Goal: Task Accomplishment & Management: Complete application form

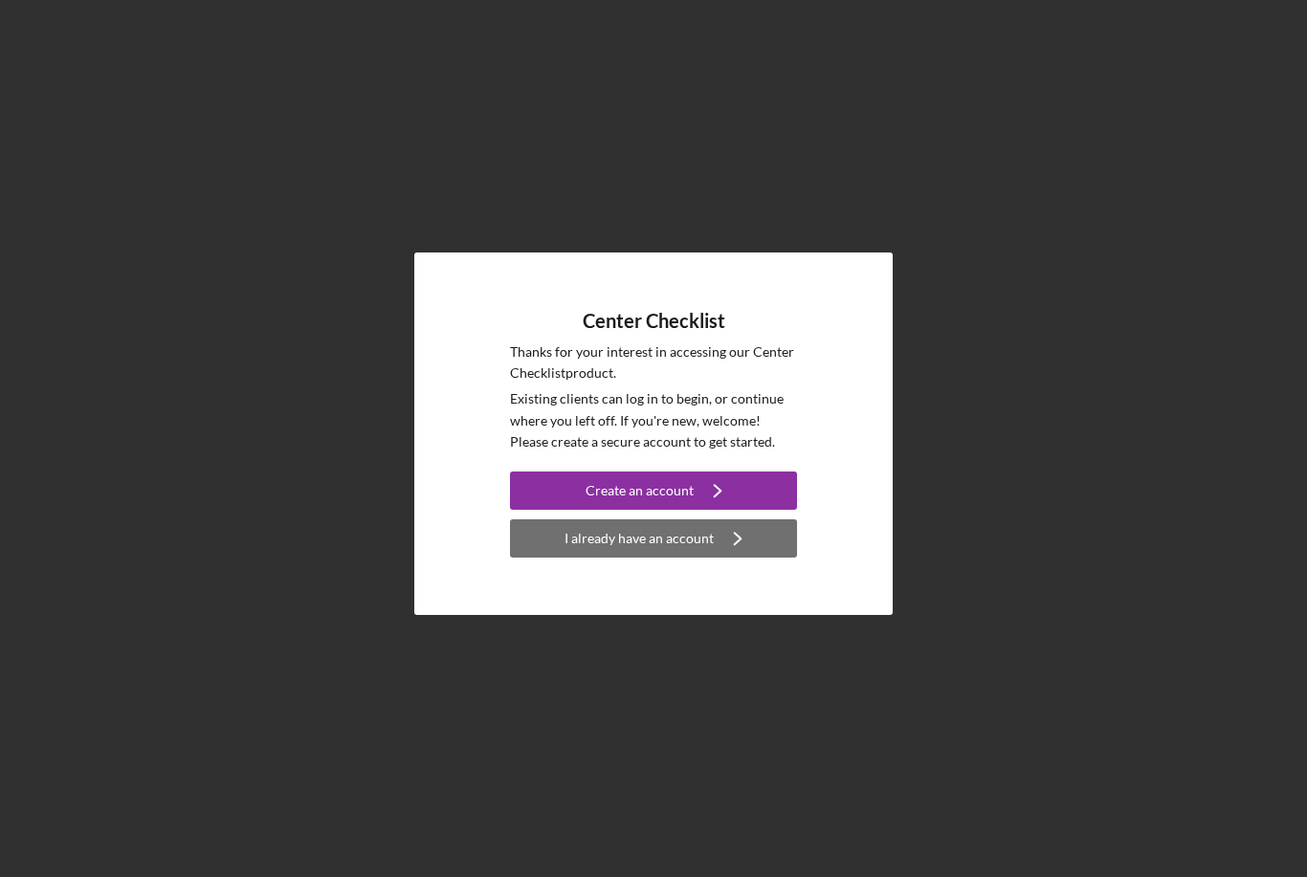
click at [702, 558] on div "I already have an account" at bounding box center [638, 538] width 149 height 38
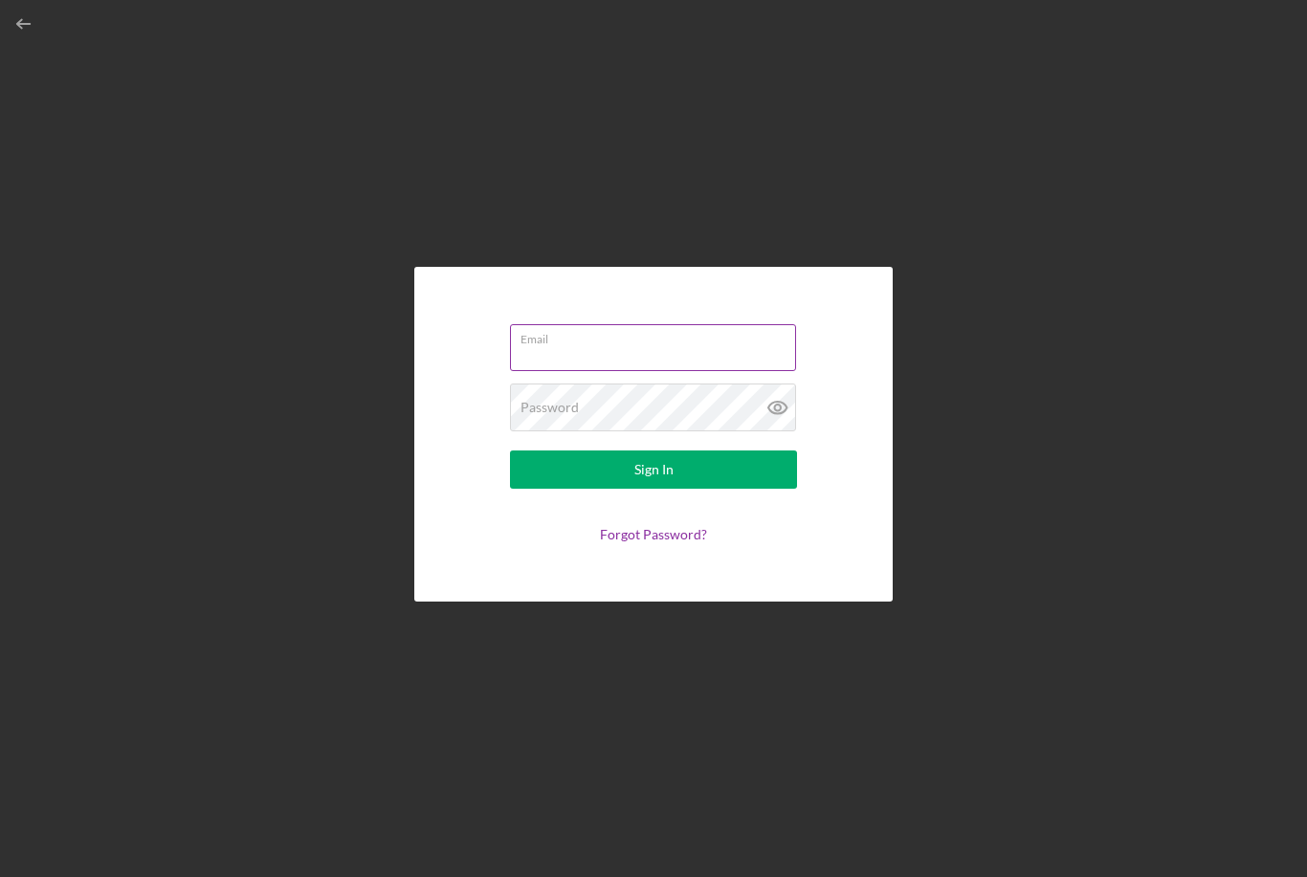
click at [583, 370] on input "Email" at bounding box center [653, 347] width 286 height 46
click at [730, 370] on input "[EMAIL_ADDRESS][DOMAIN_NAME]" at bounding box center [653, 347] width 286 height 46
type input "[EMAIL_ADDRESS][DOMAIN_NAME]"
click at [653, 489] on button "Sign In" at bounding box center [653, 469] width 287 height 38
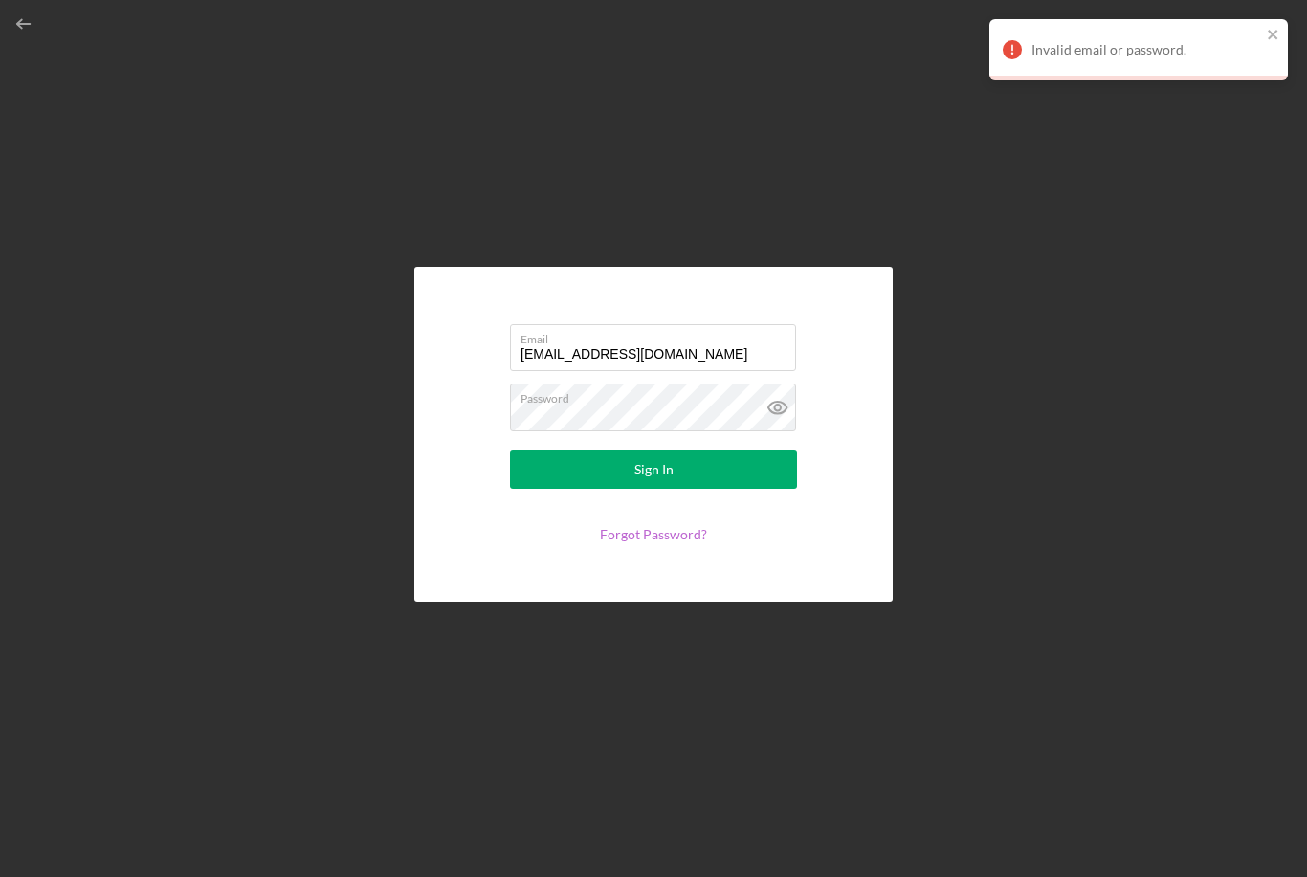
click at [670, 542] on link "Forgot Password?" at bounding box center [653, 534] width 107 height 16
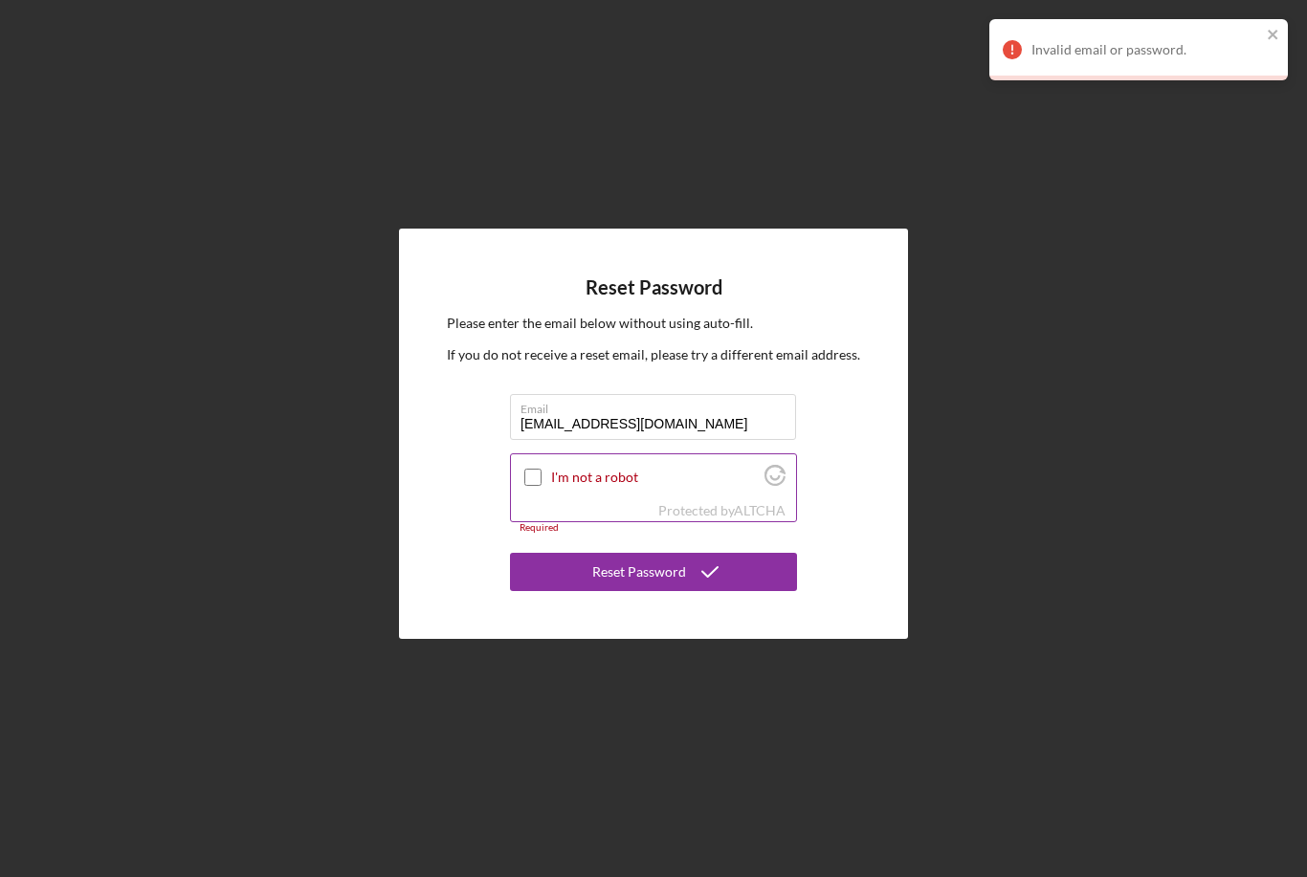
type input "[EMAIL_ADDRESS][DOMAIN_NAME]"
click at [620, 485] on label "I'm not a robot" at bounding box center [655, 477] width 208 height 15
click at [541, 486] on input "I'm not a robot" at bounding box center [532, 477] width 17 height 17
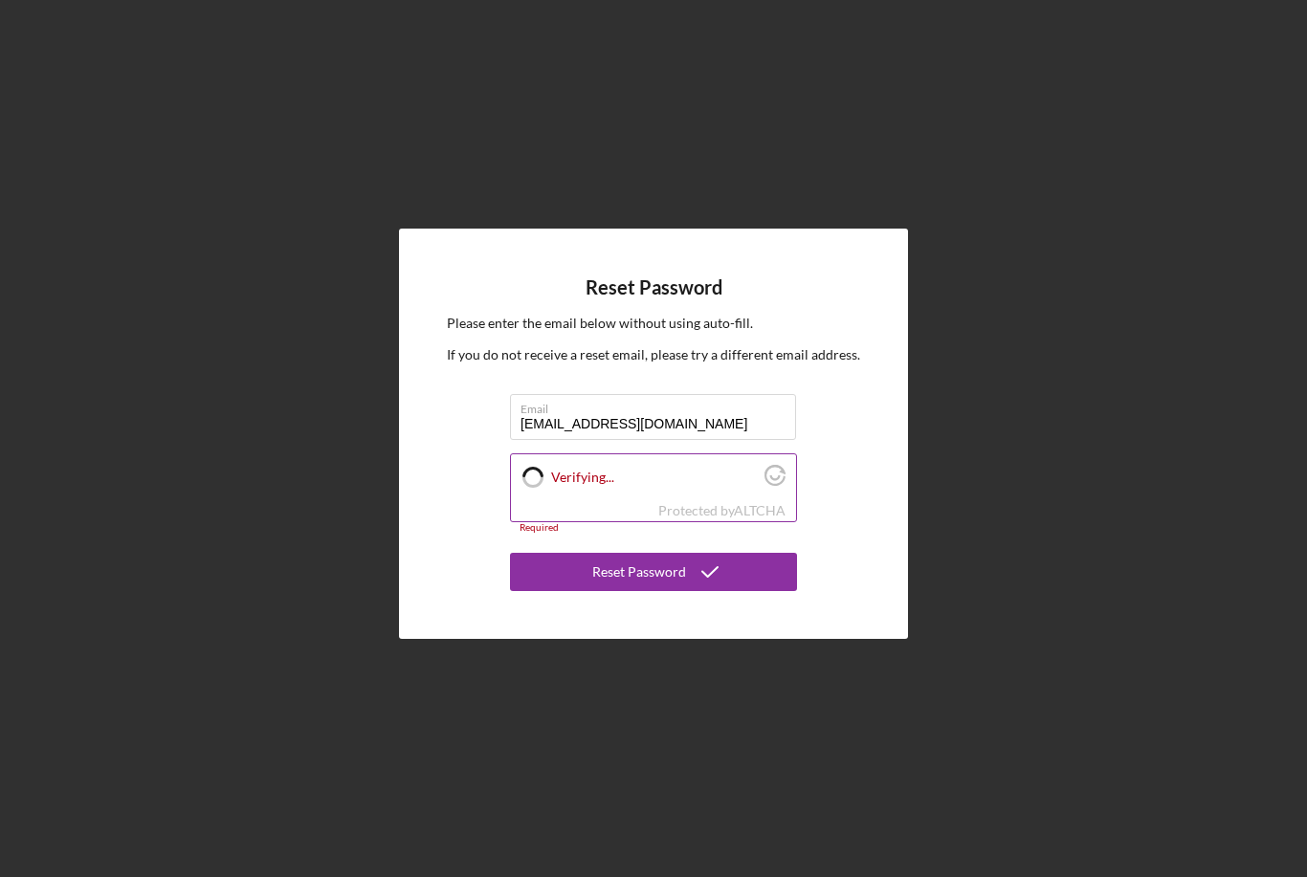
checkbox input "true"
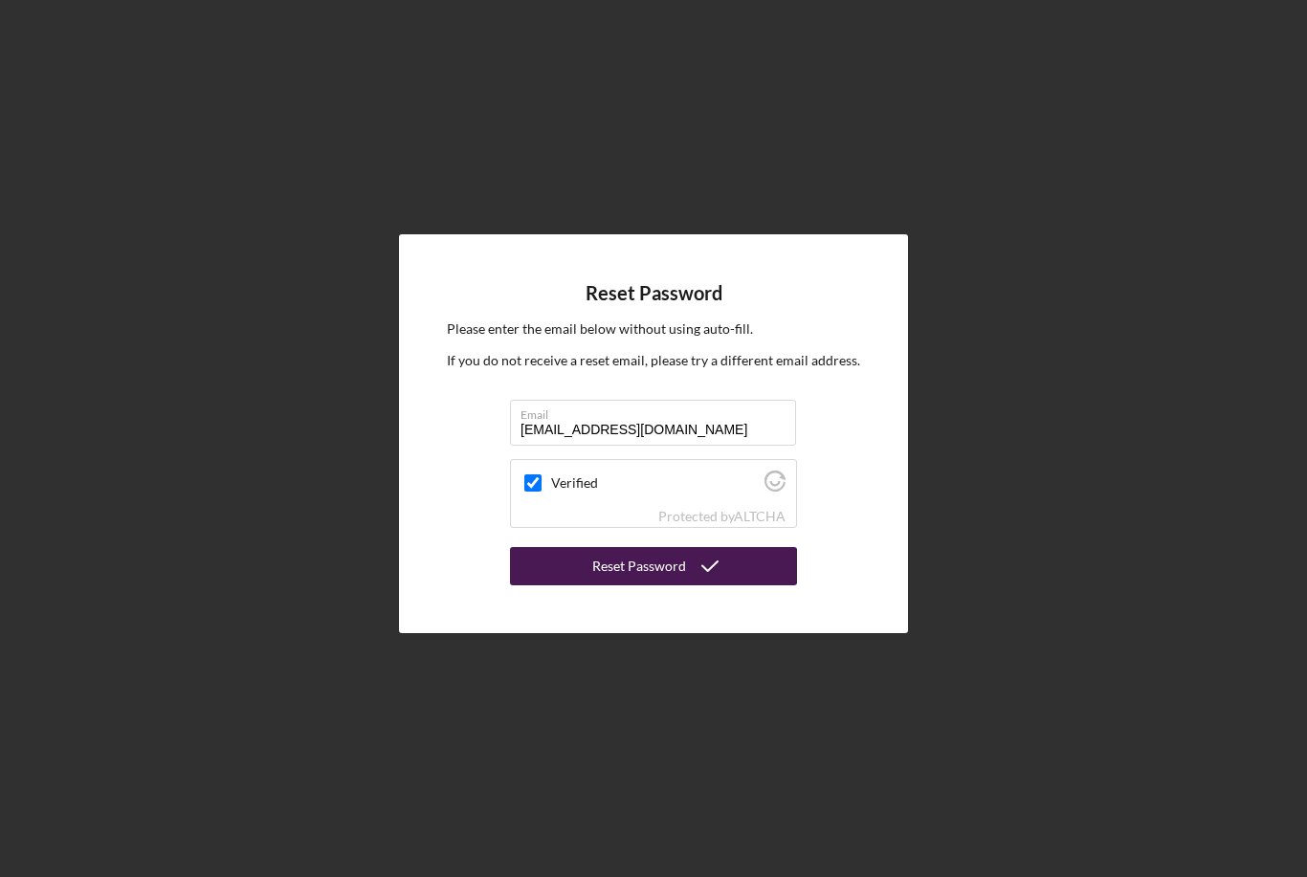
click at [695, 590] on icon "submit" at bounding box center [710, 566] width 48 height 48
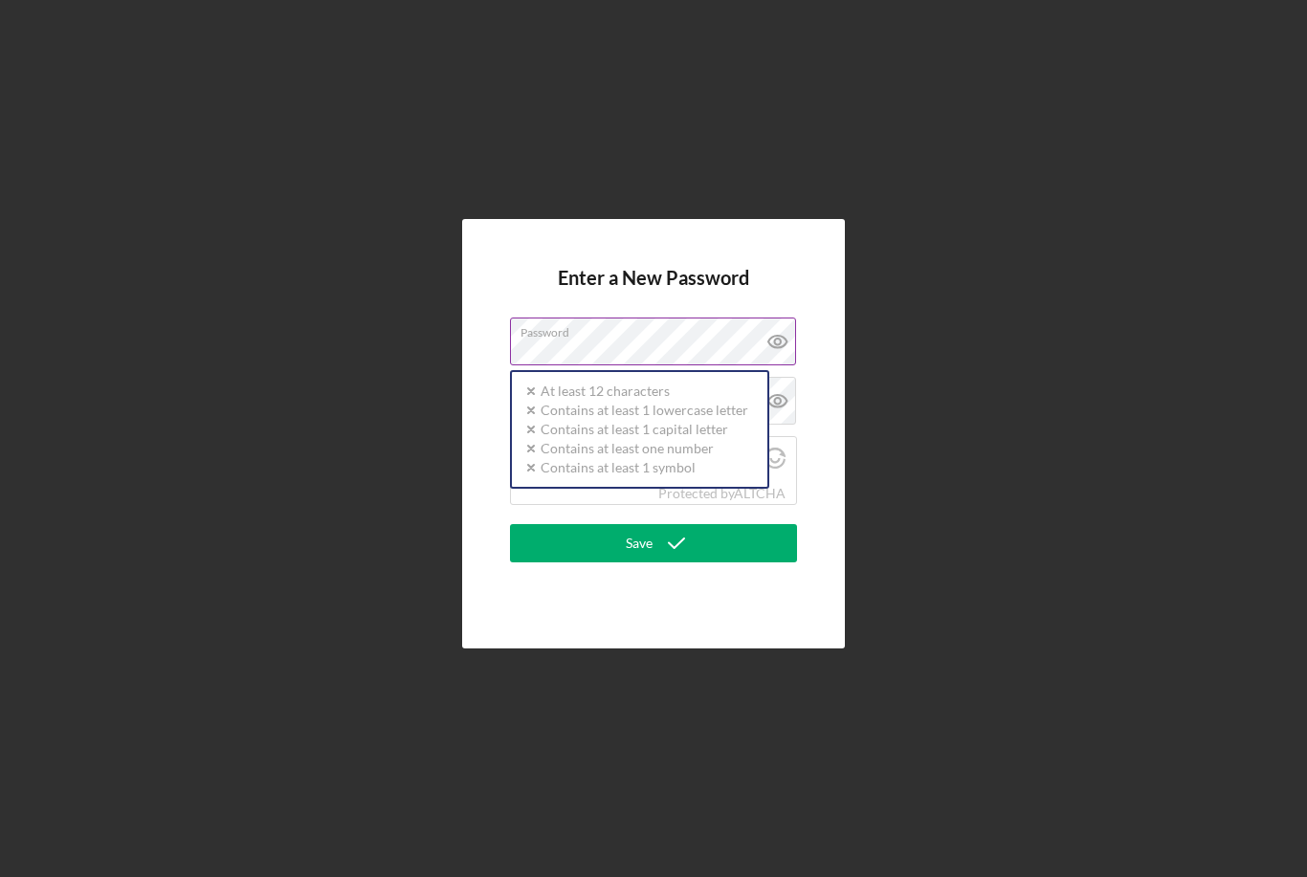
click at [704, 365] on div "Password Icon/icon-validation-no At least 12 characters Icon/icon-validation-no…" at bounding box center [653, 342] width 287 height 48
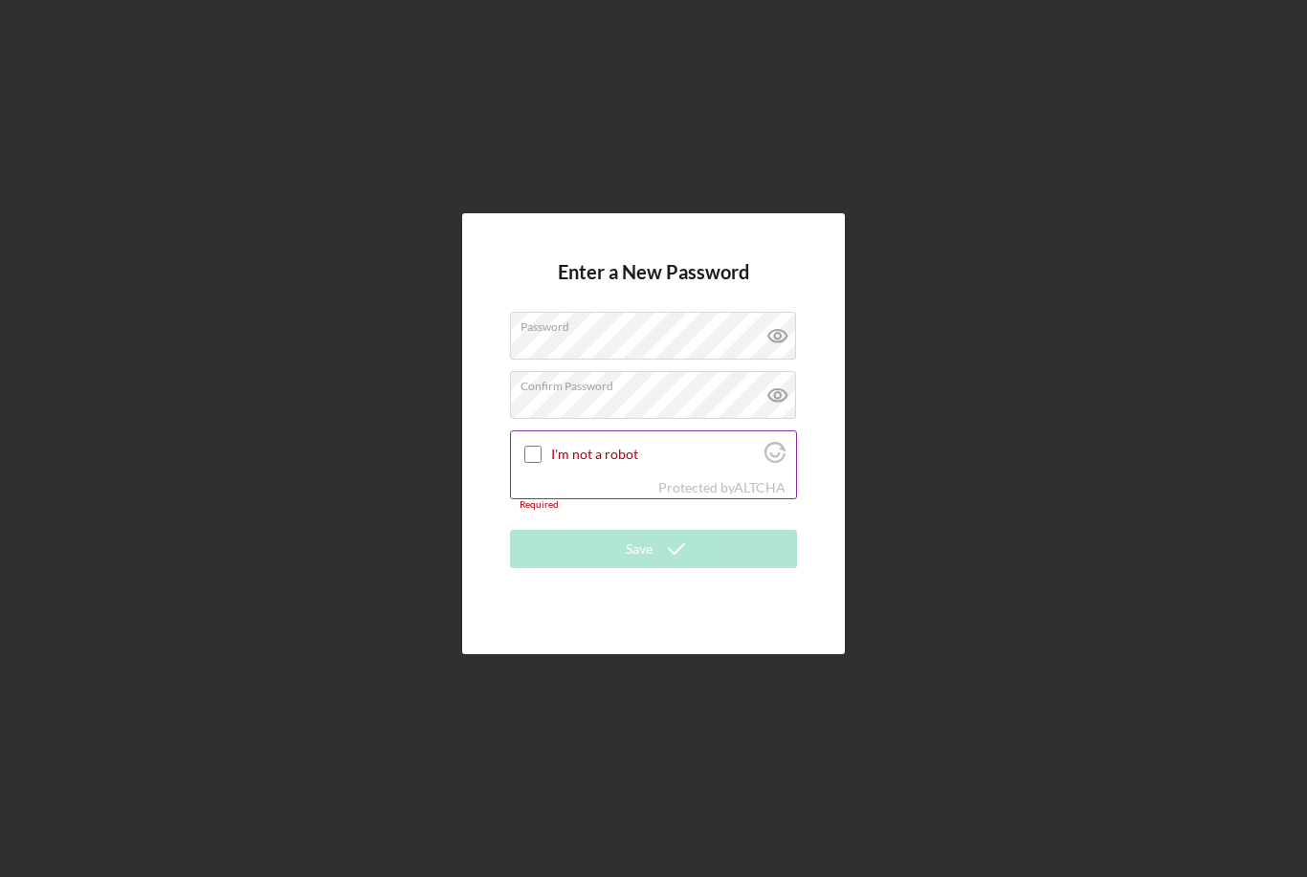
click at [634, 462] on label "I'm not a robot" at bounding box center [655, 454] width 208 height 15
click at [541, 463] on input "I'm not a robot" at bounding box center [532, 454] width 17 height 17
checkbox input "true"
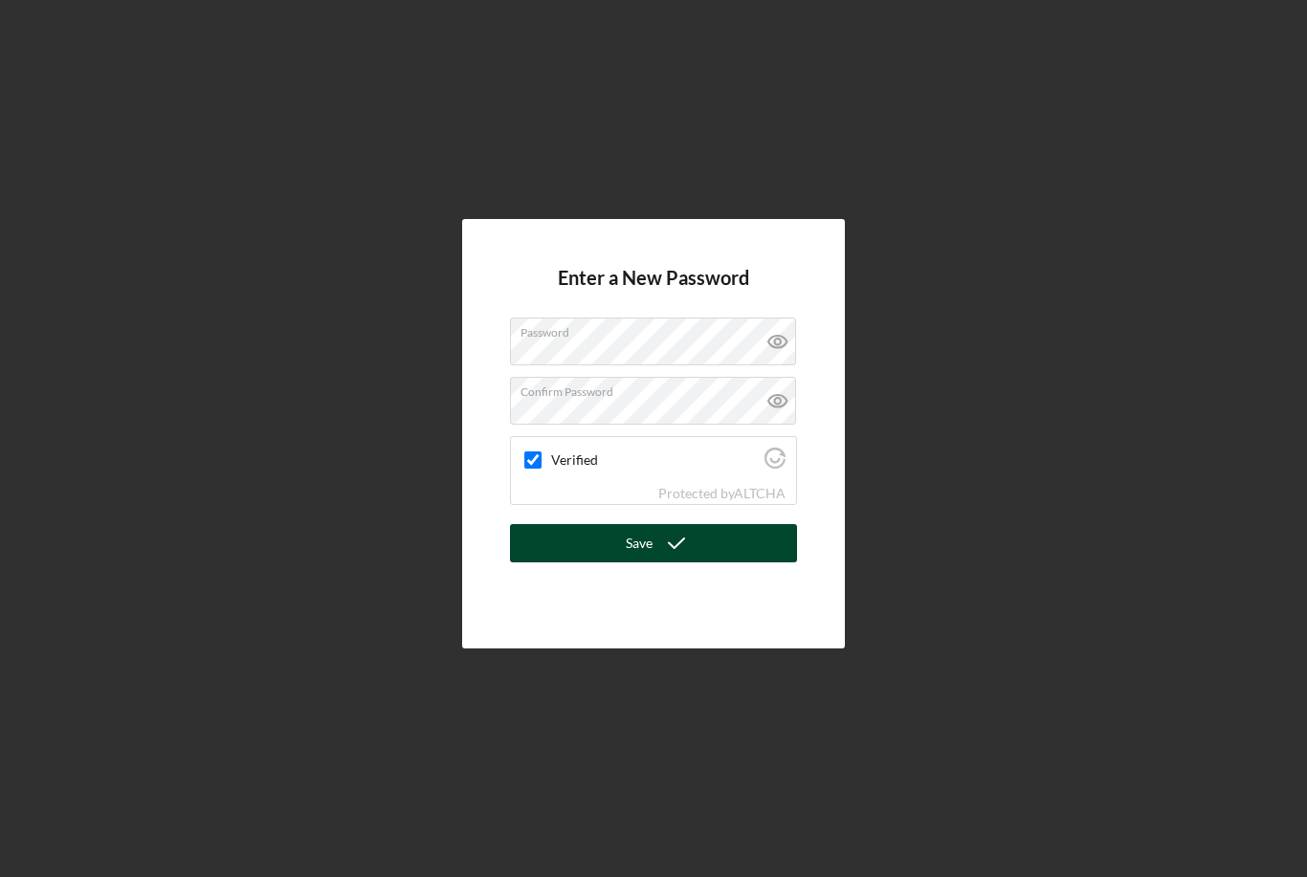
click at [730, 562] on button "Save" at bounding box center [653, 543] width 287 height 38
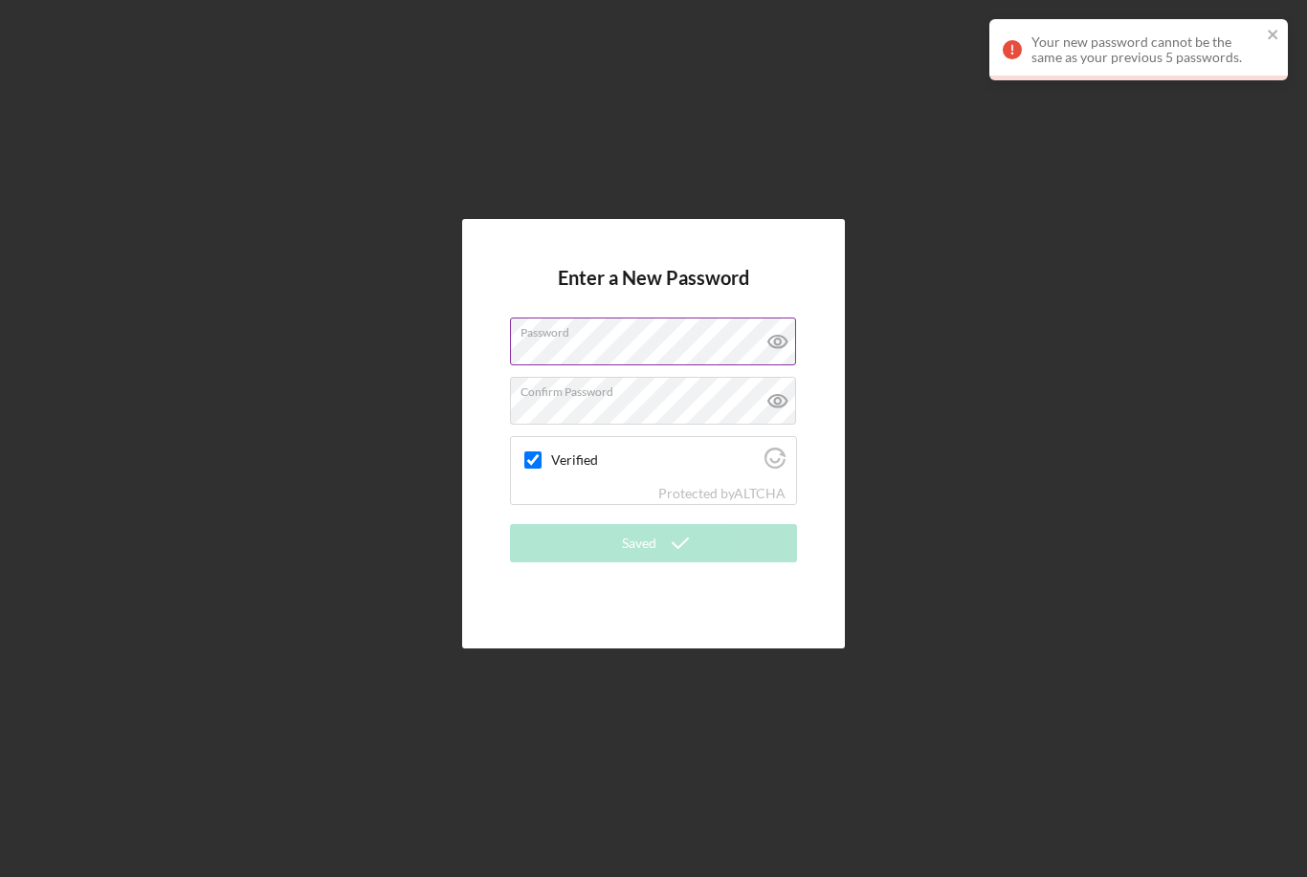
click at [789, 365] on icon at bounding box center [778, 342] width 48 height 48
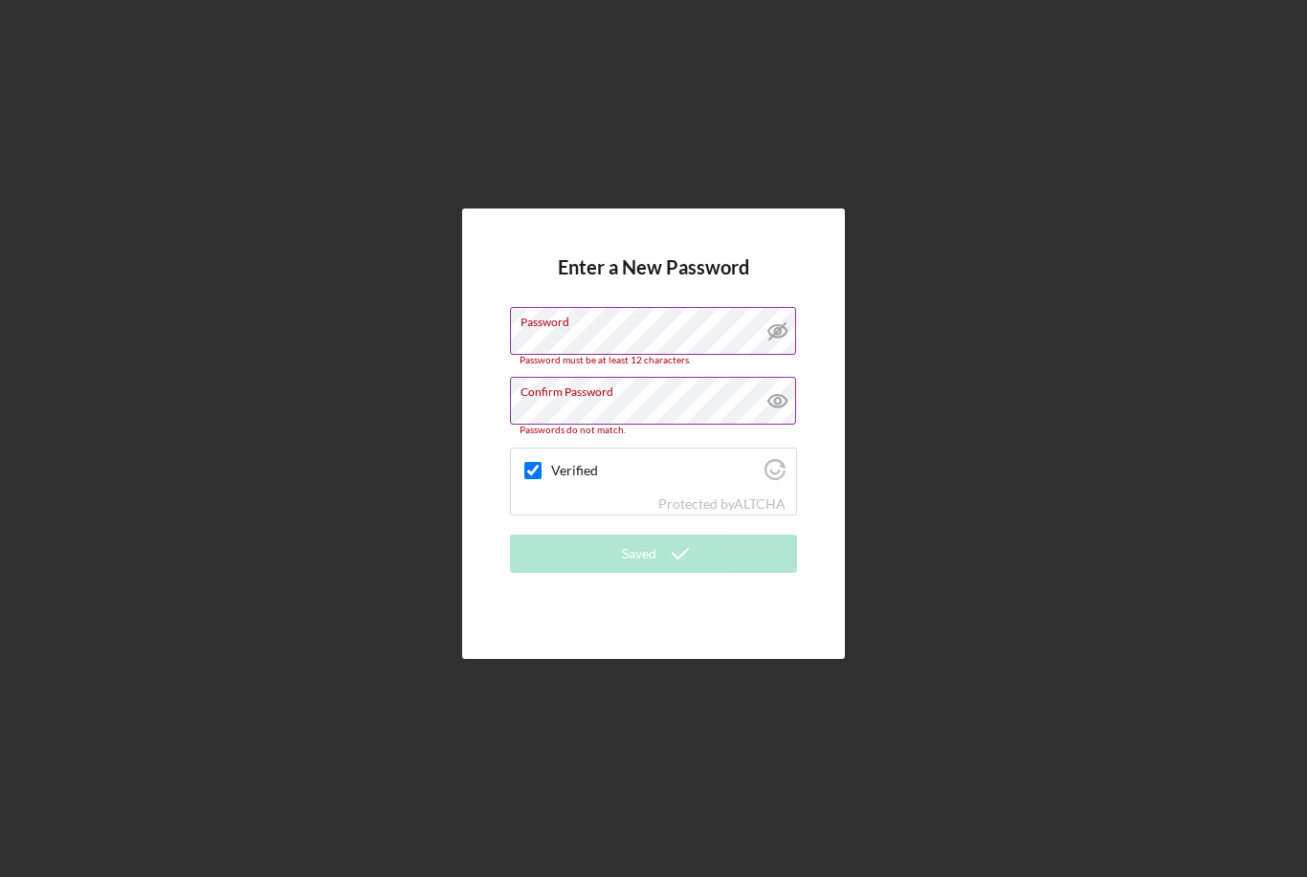
click at [777, 404] on icon at bounding box center [777, 401] width 6 height 6
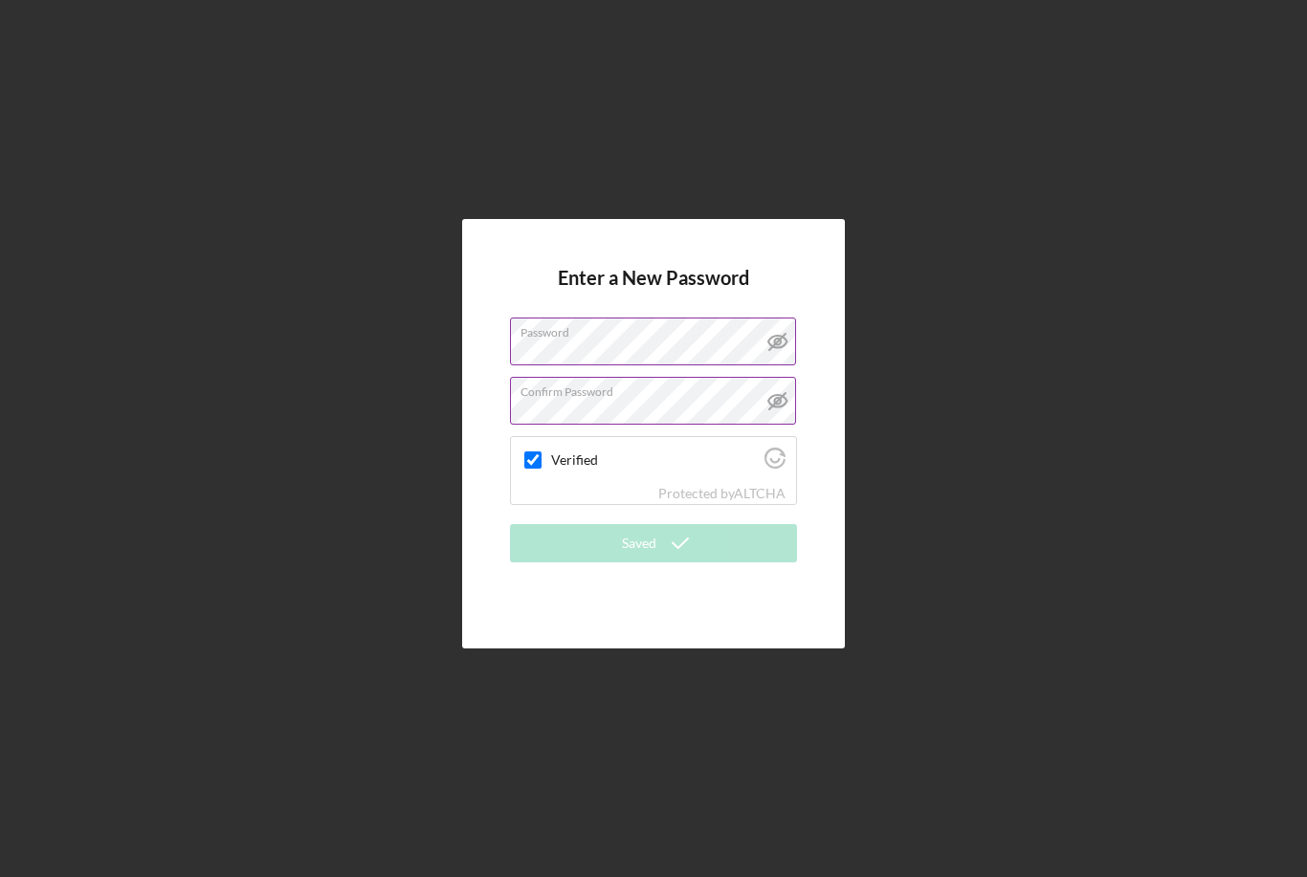
click at [715, 399] on label "Confirm Password" at bounding box center [657, 388] width 275 height 21
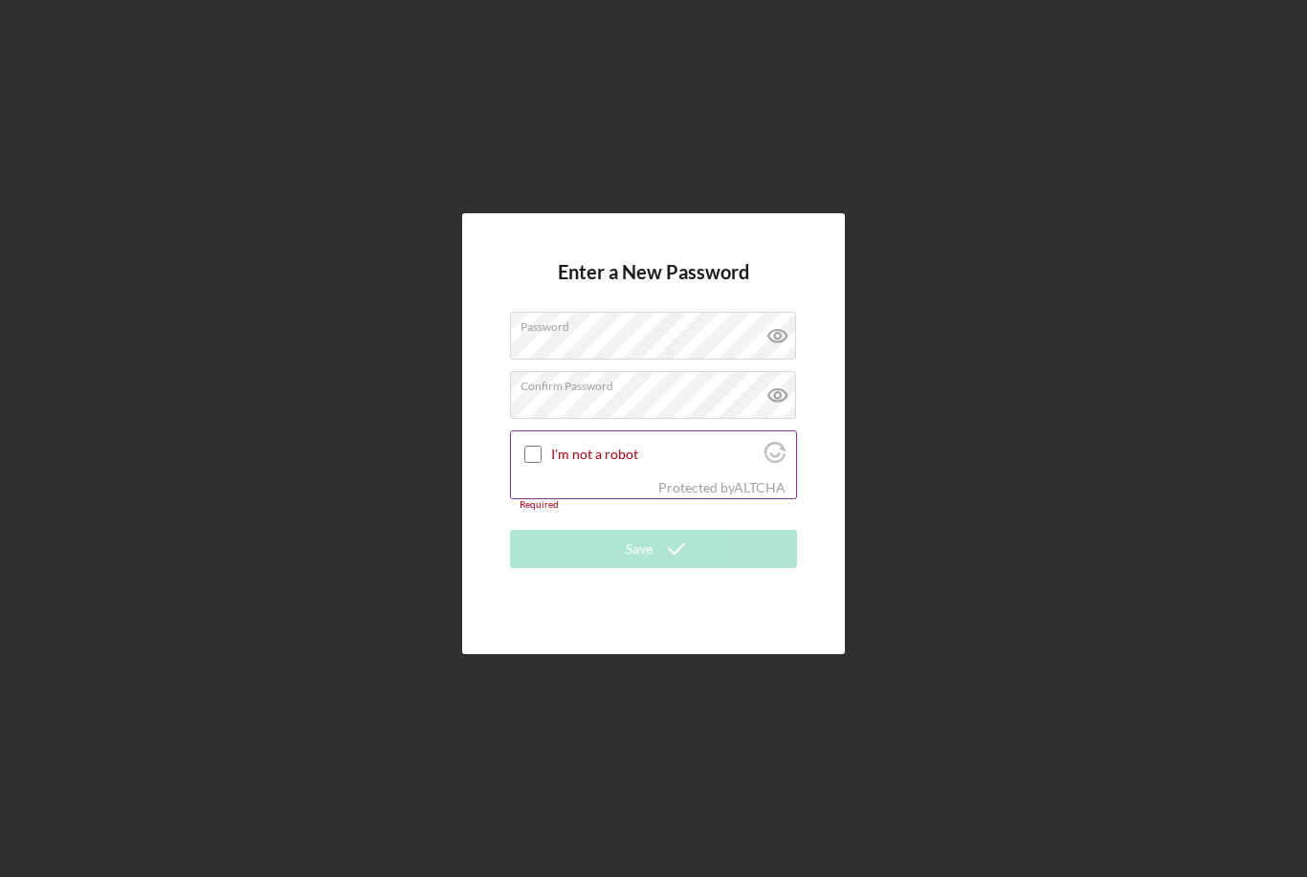
click at [617, 498] on div "Protected by ALTCHA" at bounding box center [653, 487] width 285 height 21
click at [520, 476] on div "I'm not a robot" at bounding box center [653, 453] width 285 height 45
click at [527, 463] on input "I'm not a robot" at bounding box center [532, 454] width 17 height 17
checkbox input "true"
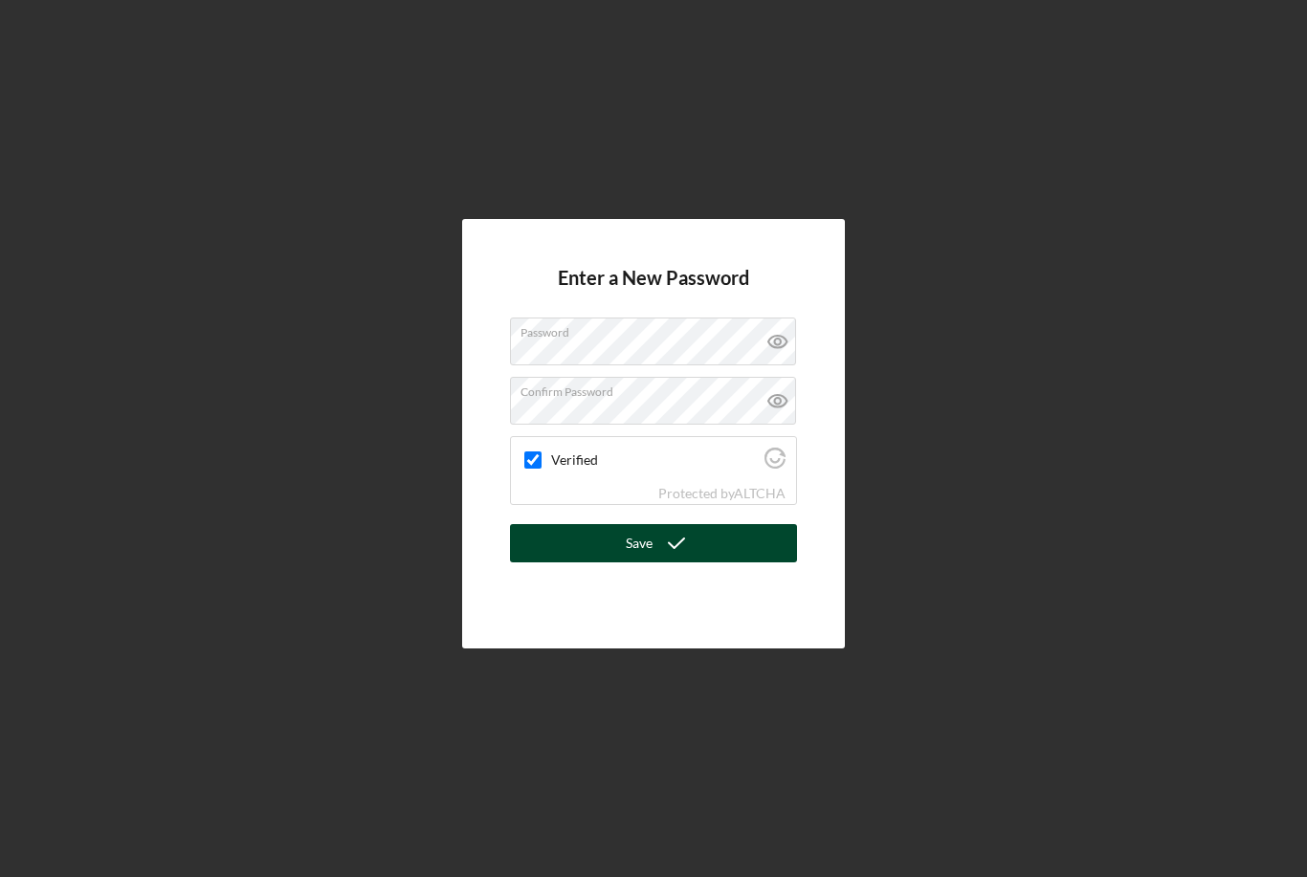
click at [681, 567] on icon "submit" at bounding box center [676, 543] width 48 height 48
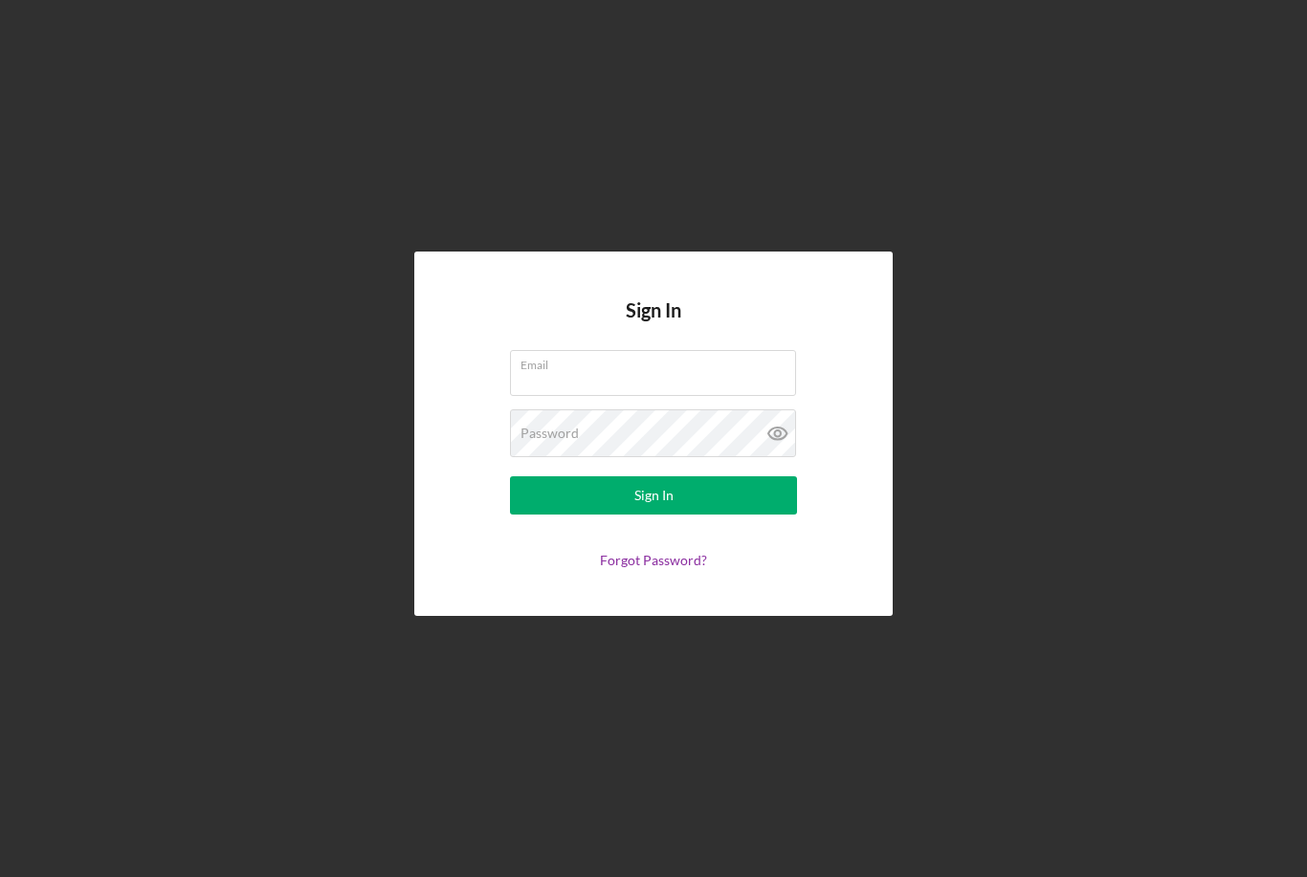
type input "a"
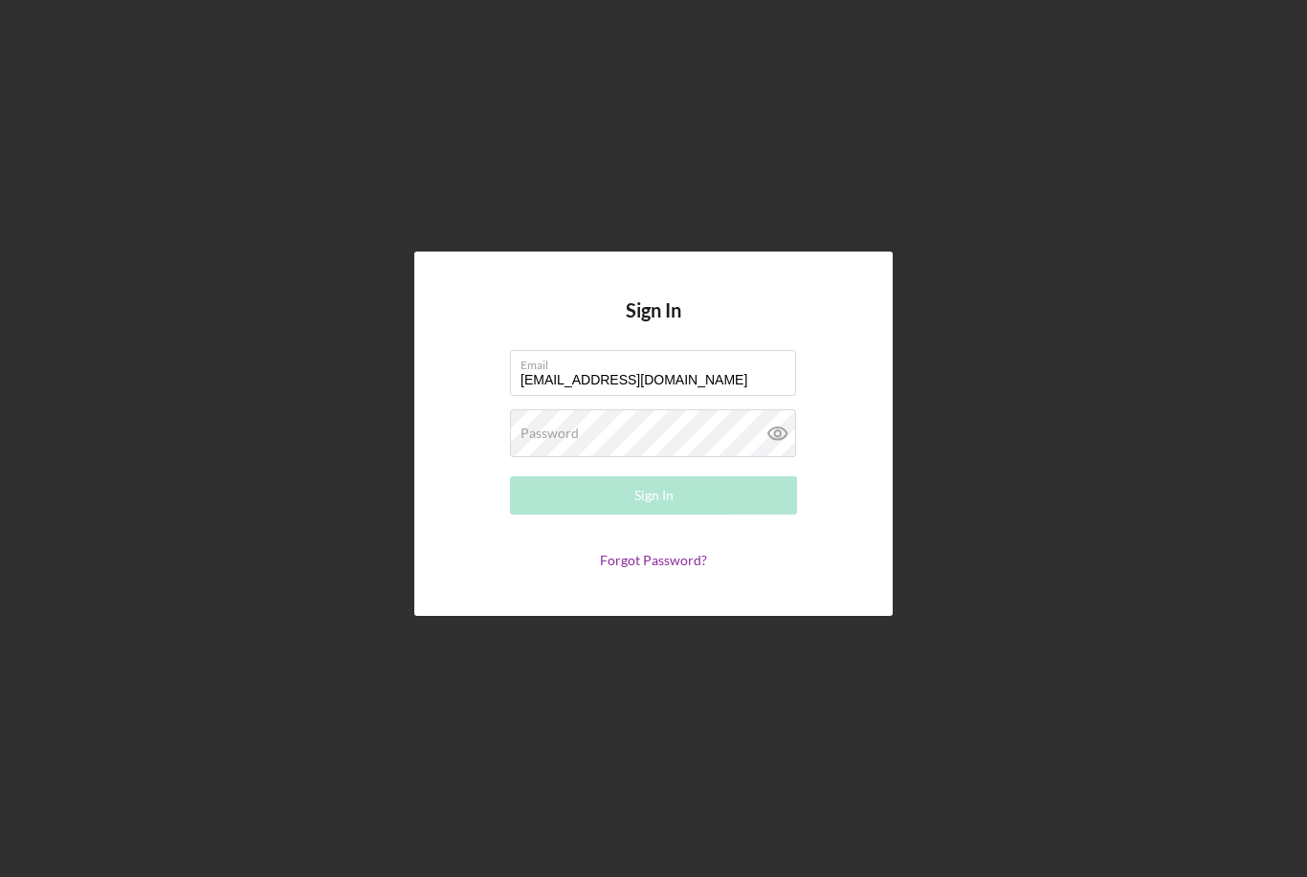
type input "[EMAIL_ADDRESS][DOMAIN_NAME]"
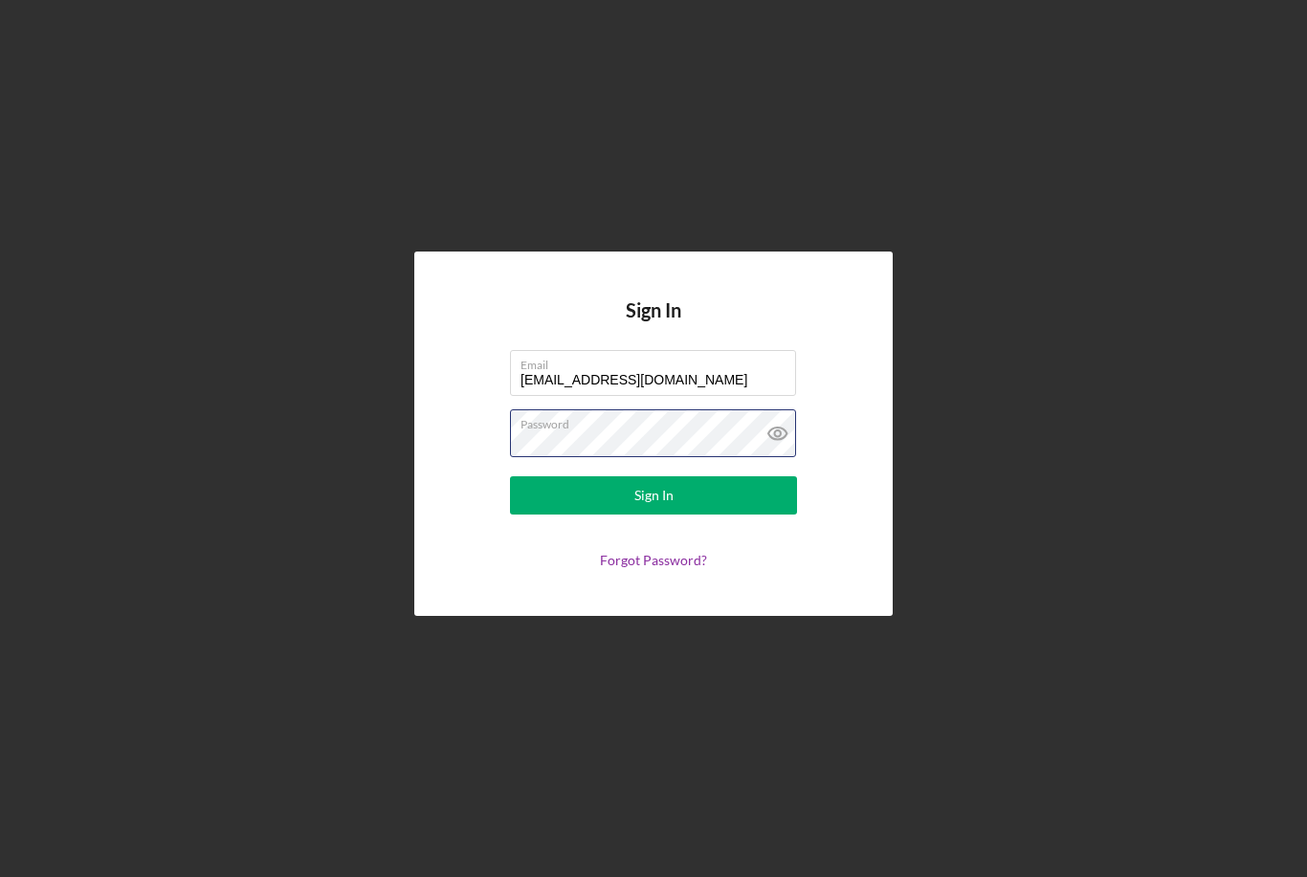
click at [653, 515] on button "Sign In" at bounding box center [653, 495] width 287 height 38
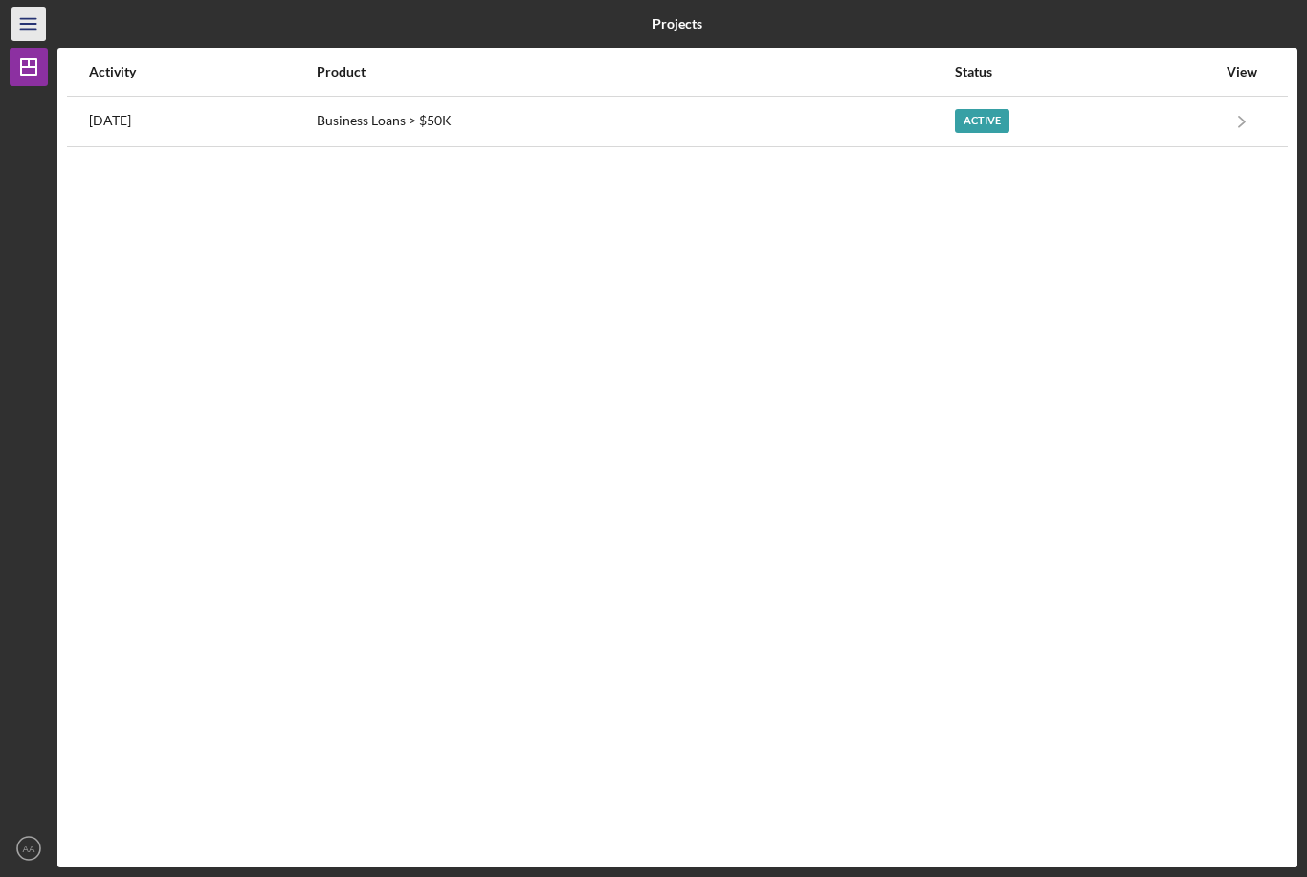
click at [33, 12] on icon "Icon/Menu" at bounding box center [29, 24] width 43 height 43
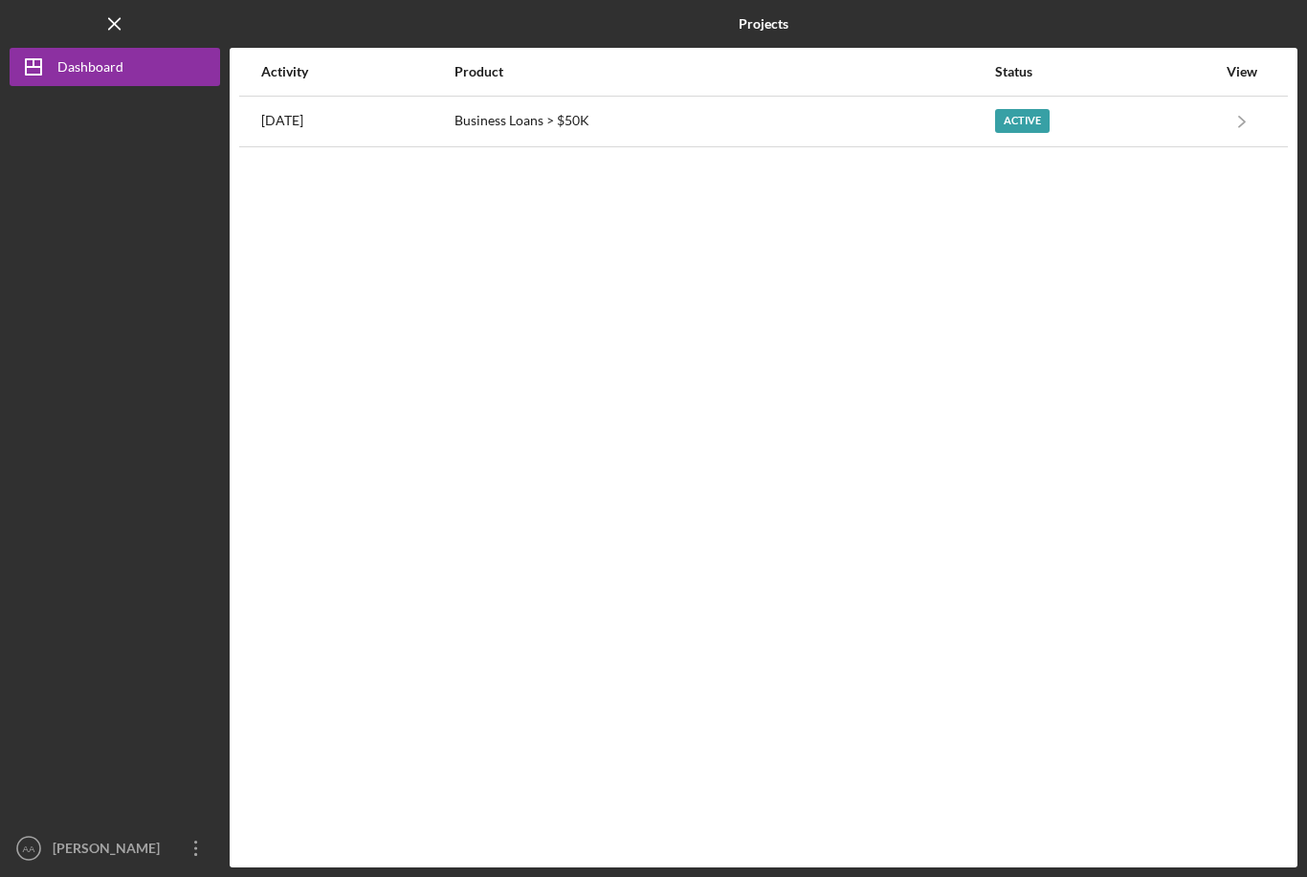
click at [867, 315] on div "Activity Product Status View 3 weeks ago Business Loans > $50K Active Icon/Navi…" at bounding box center [763, 458] width 1067 height 820
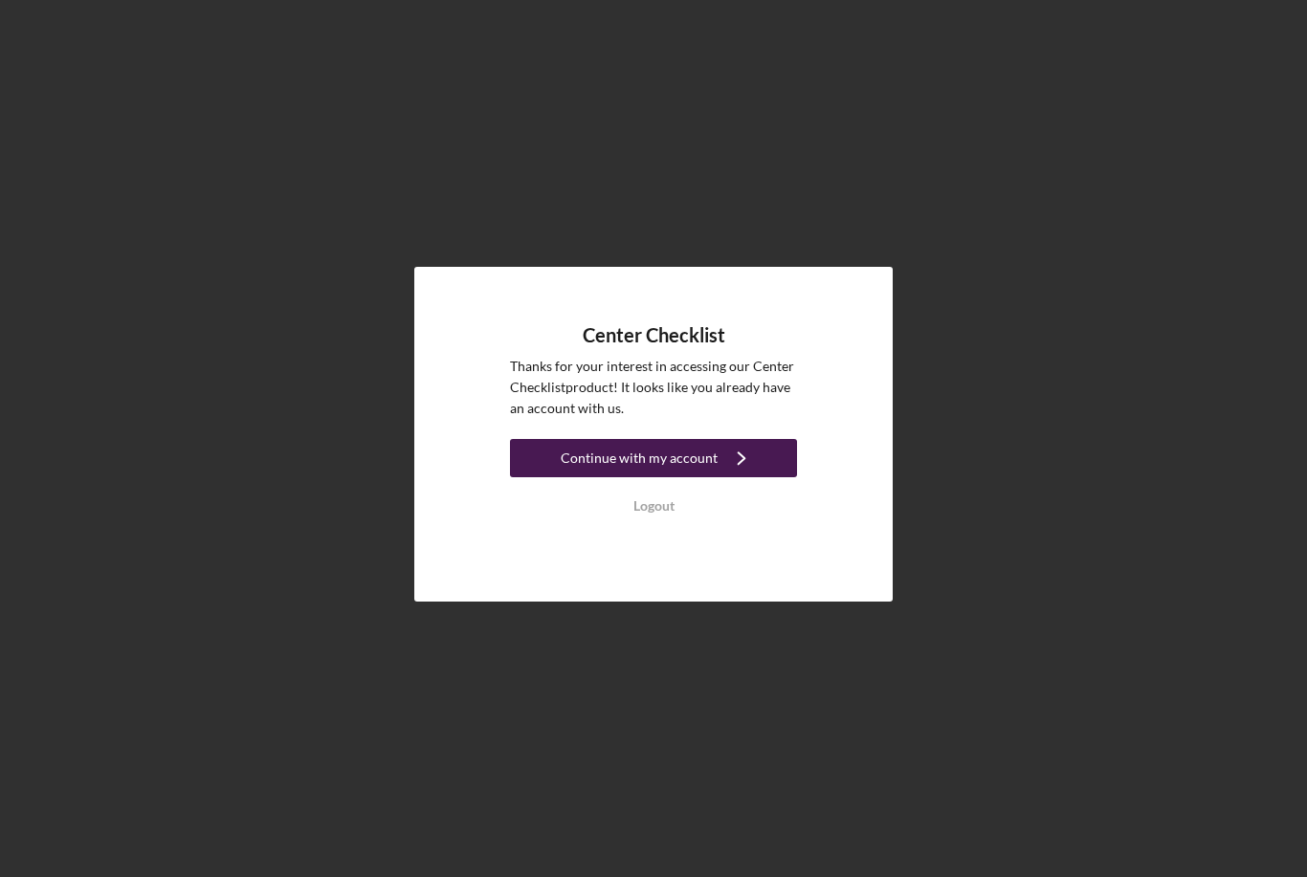
click at [751, 482] on icon "Icon/Navigate" at bounding box center [741, 458] width 48 height 48
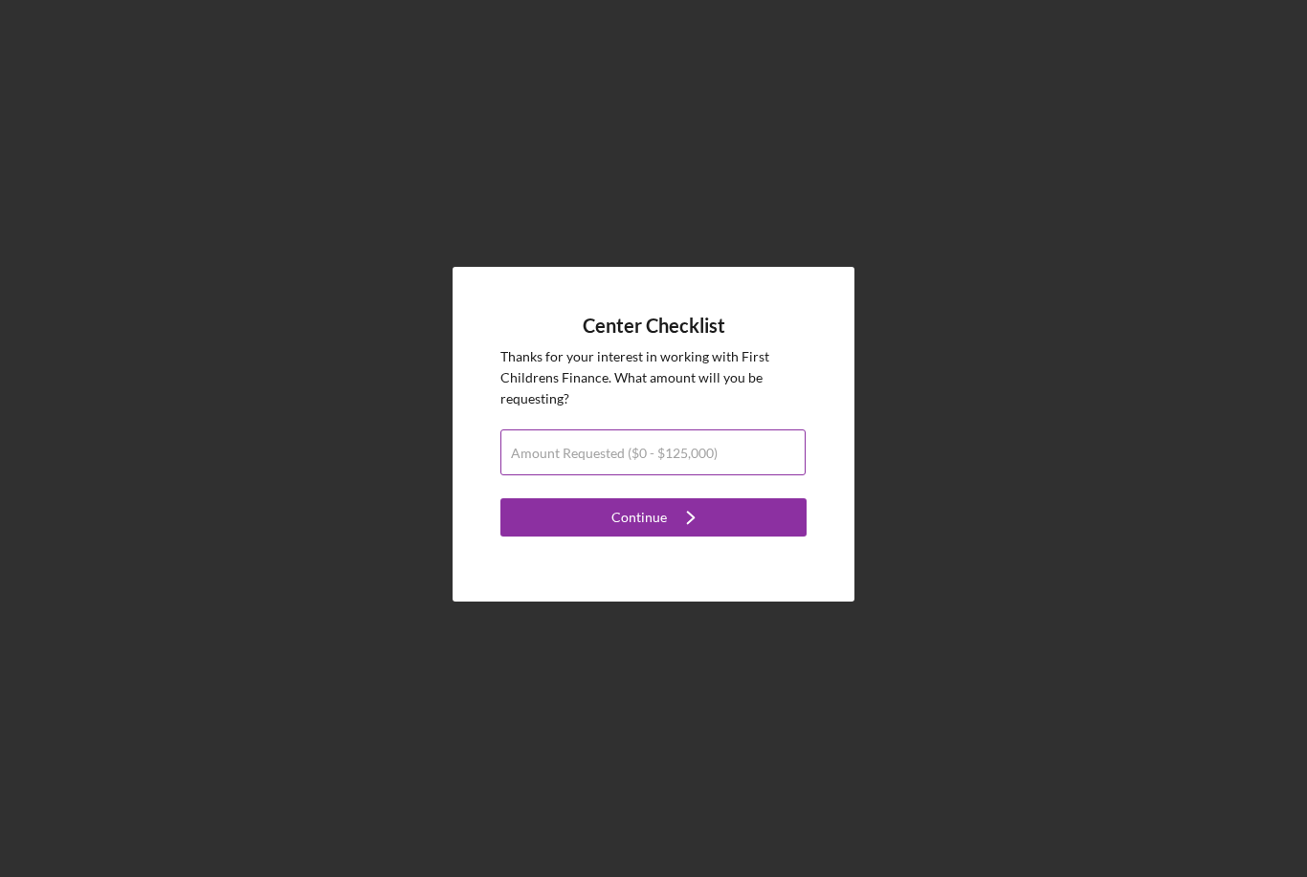
click at [743, 477] on div "Amount Requested ($0 - $125,000)" at bounding box center [653, 453] width 306 height 48
type input "$50,000"
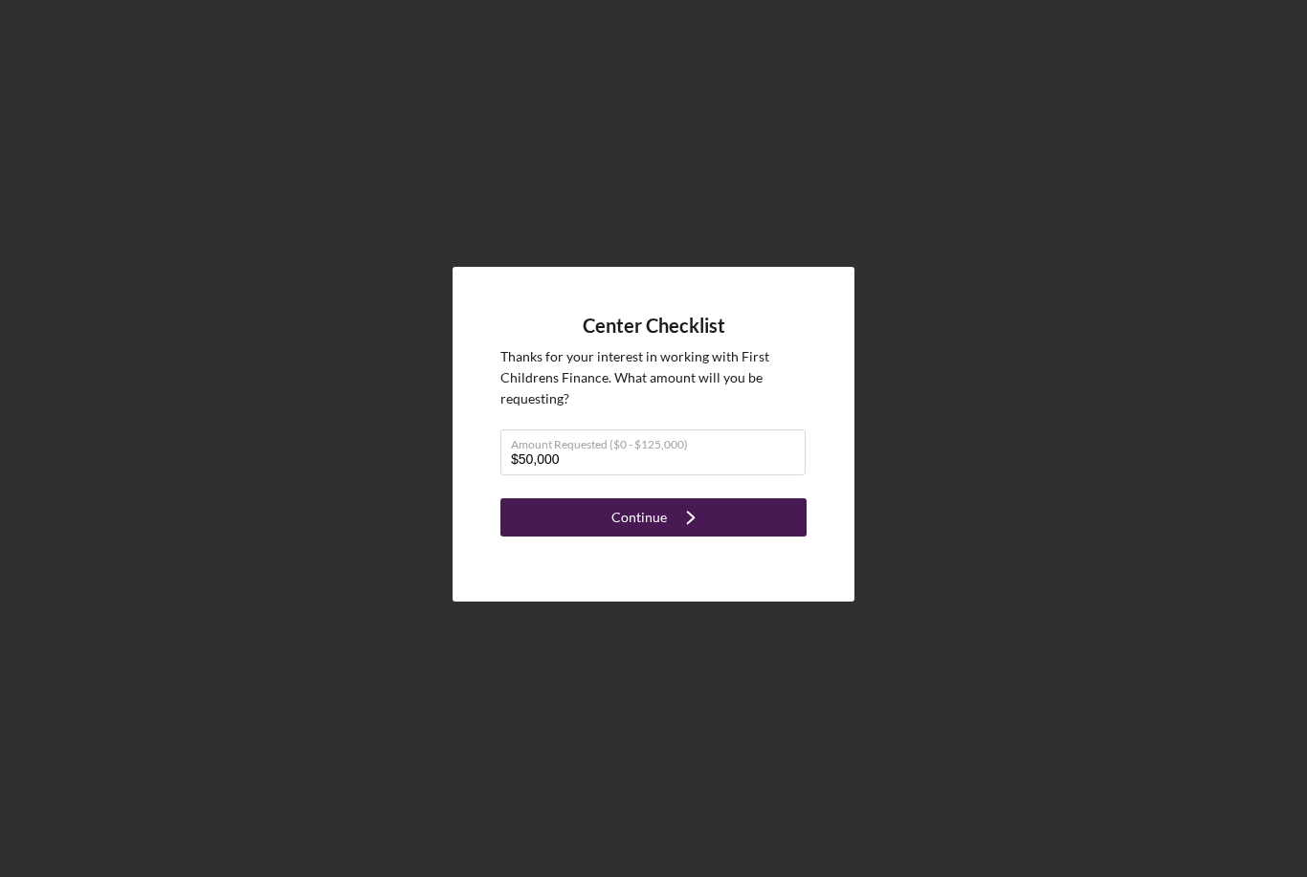
click at [755, 537] on button "Continue Icon/Navigate" at bounding box center [653, 517] width 306 height 38
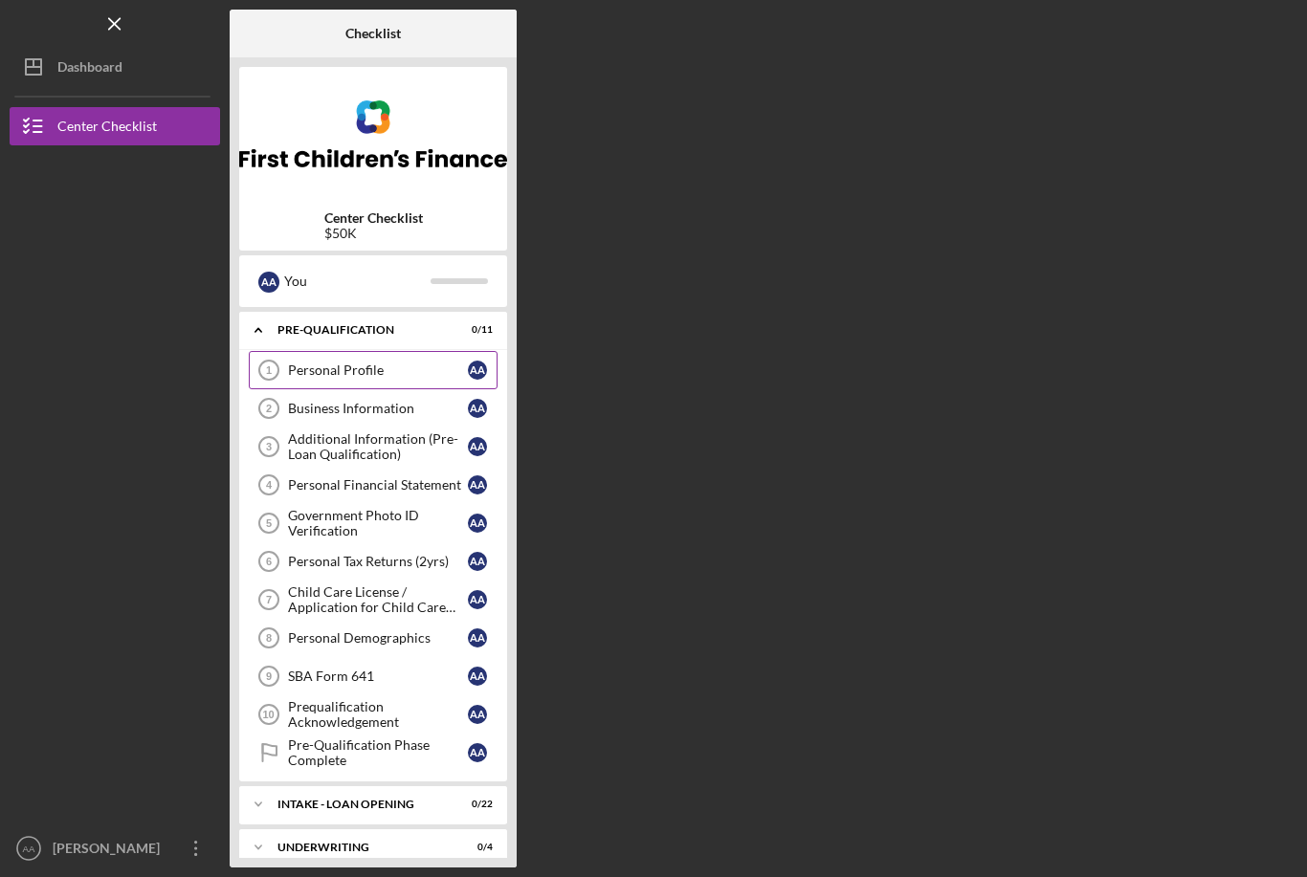
click at [406, 374] on div "Personal Profile" at bounding box center [378, 369] width 180 height 15
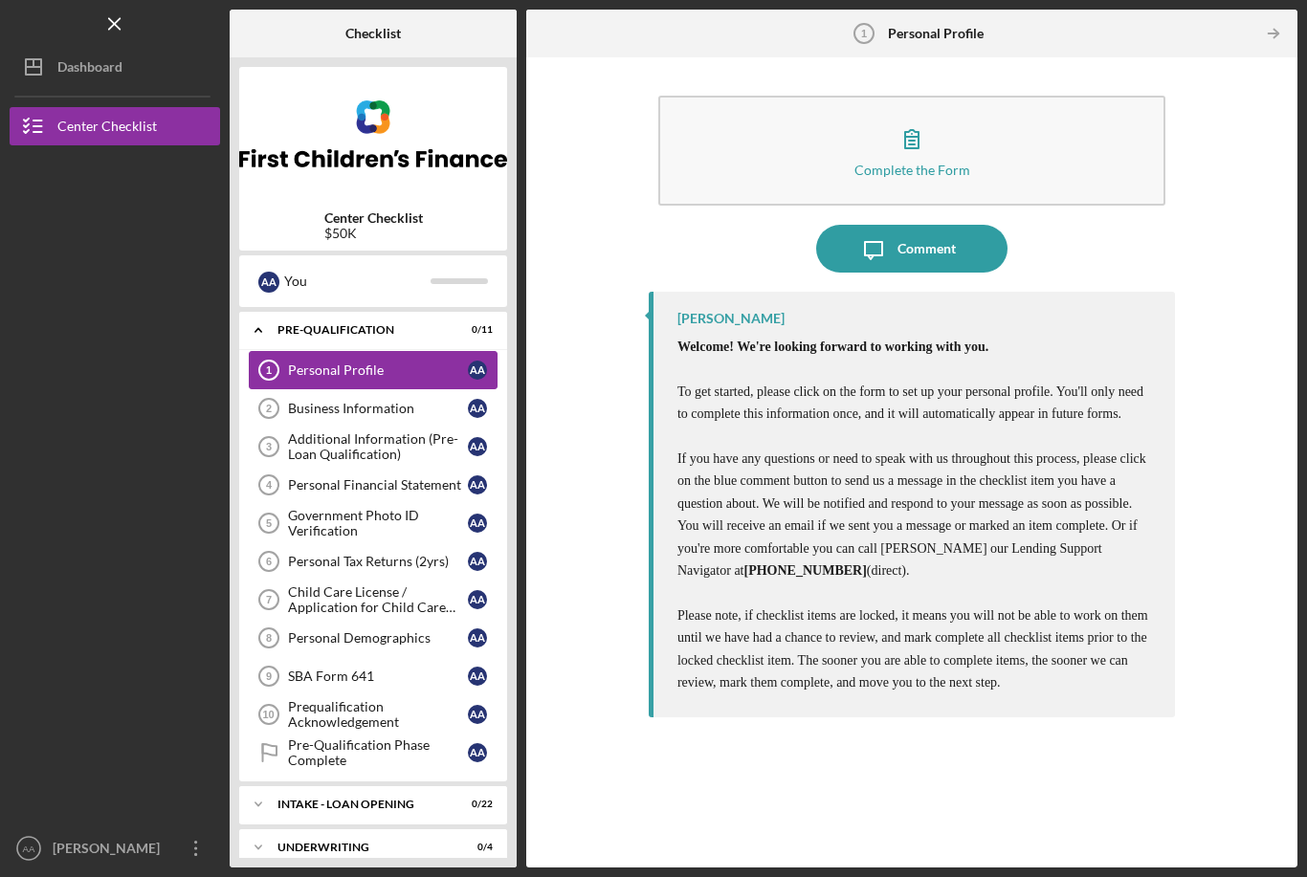
scroll to position [61, 0]
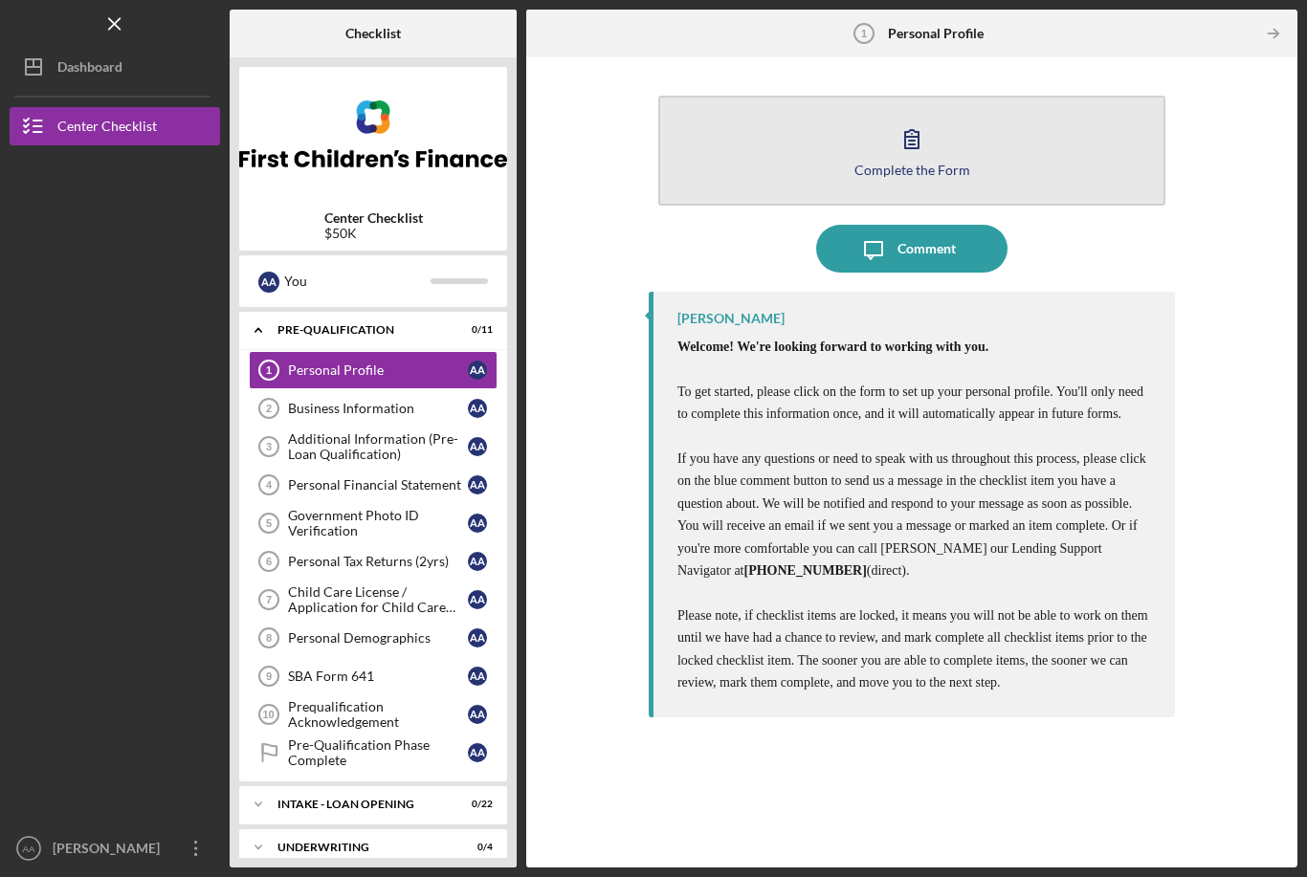
click at [915, 115] on icon "button" at bounding box center [912, 139] width 48 height 48
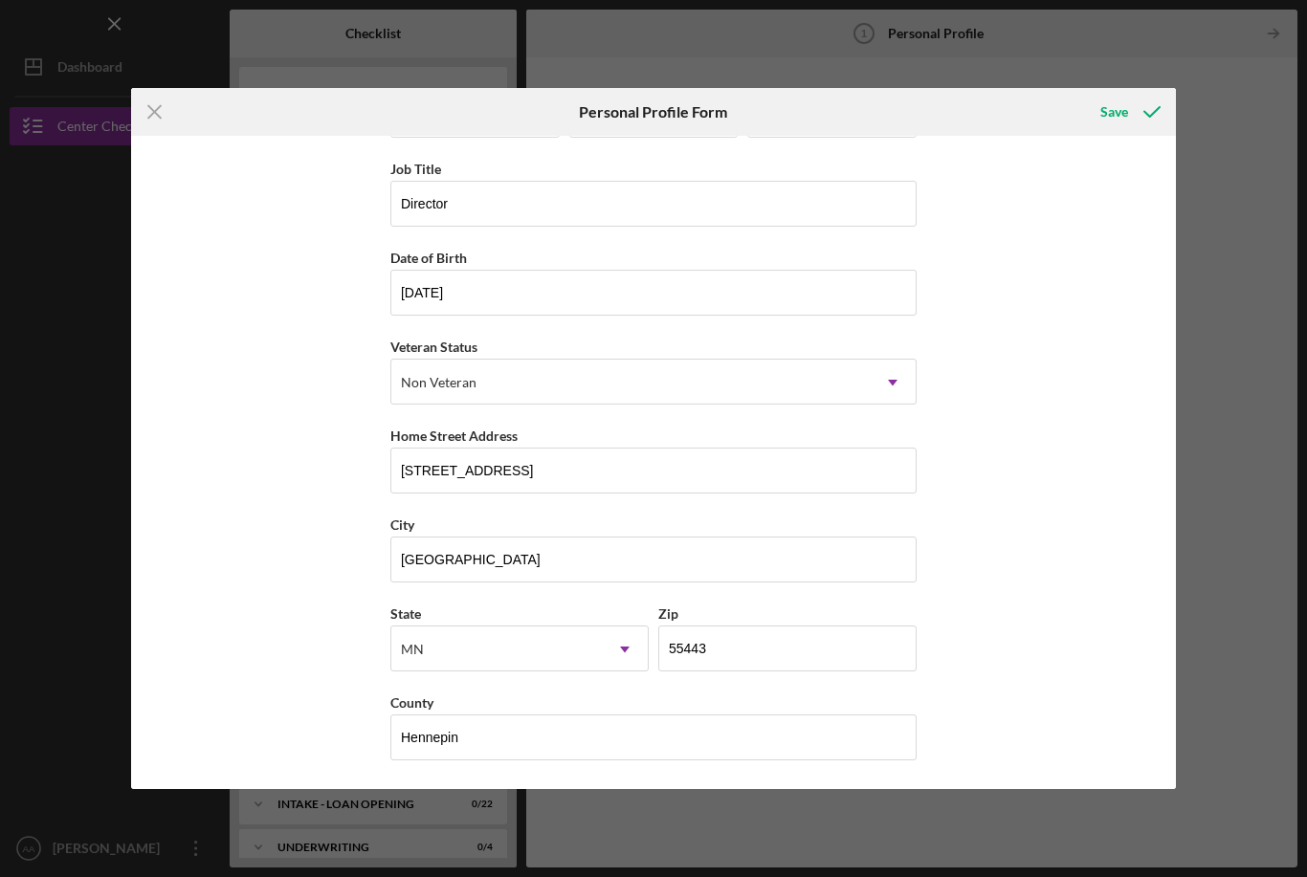
scroll to position [90, 0]
click at [1130, 99] on icon "submit" at bounding box center [1152, 112] width 48 height 48
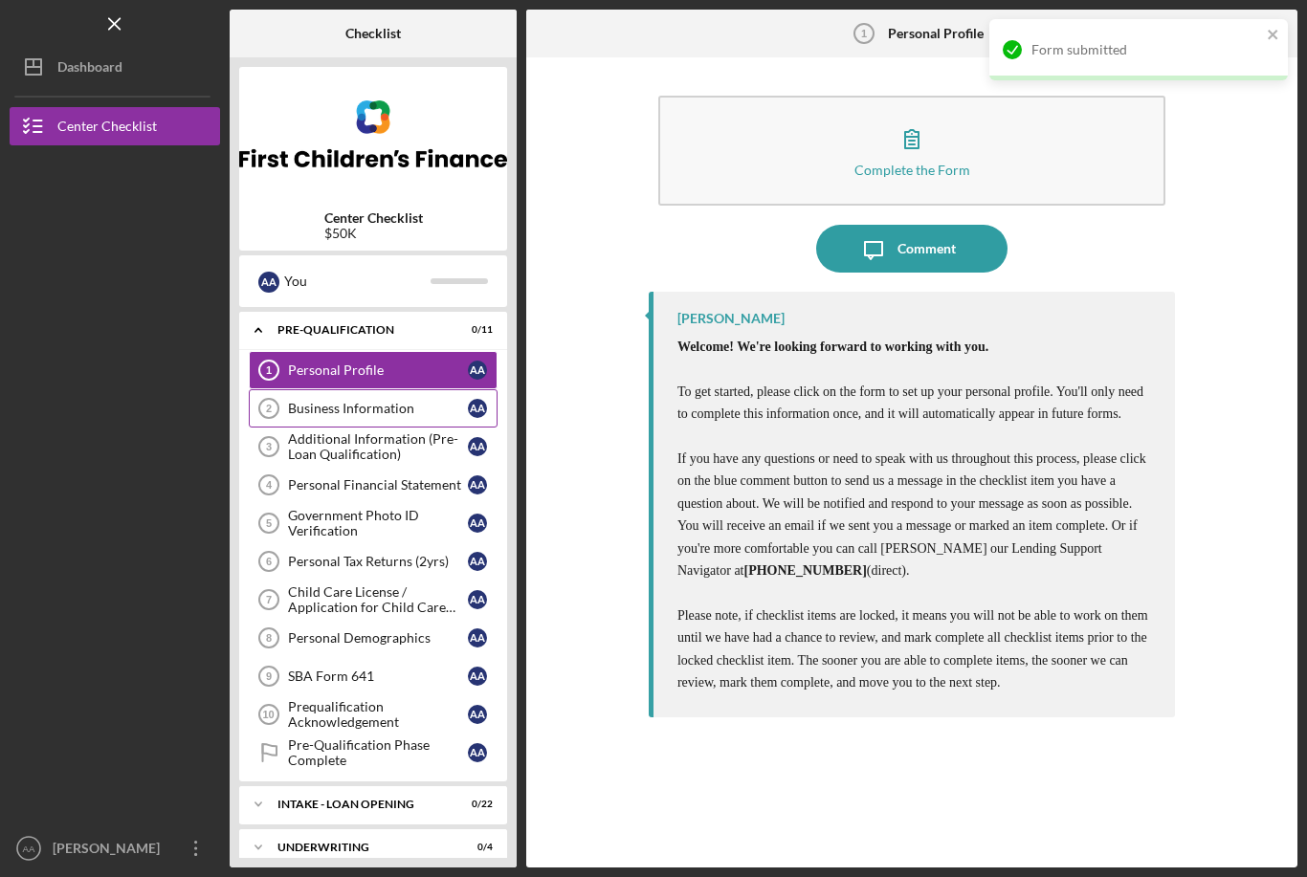
click at [415, 401] on div "Business Information" at bounding box center [378, 408] width 180 height 15
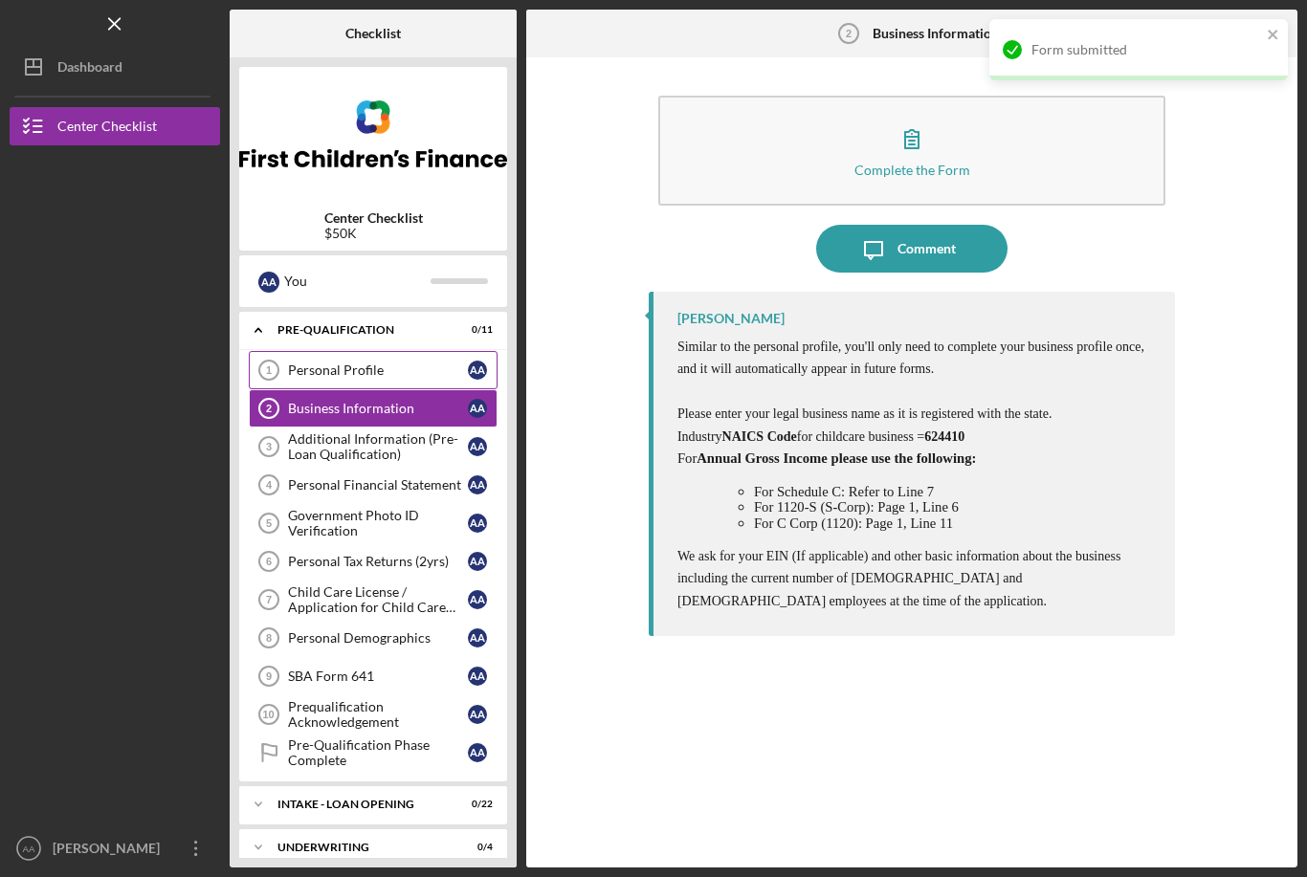
click at [428, 362] on div "Personal Profile" at bounding box center [378, 369] width 180 height 15
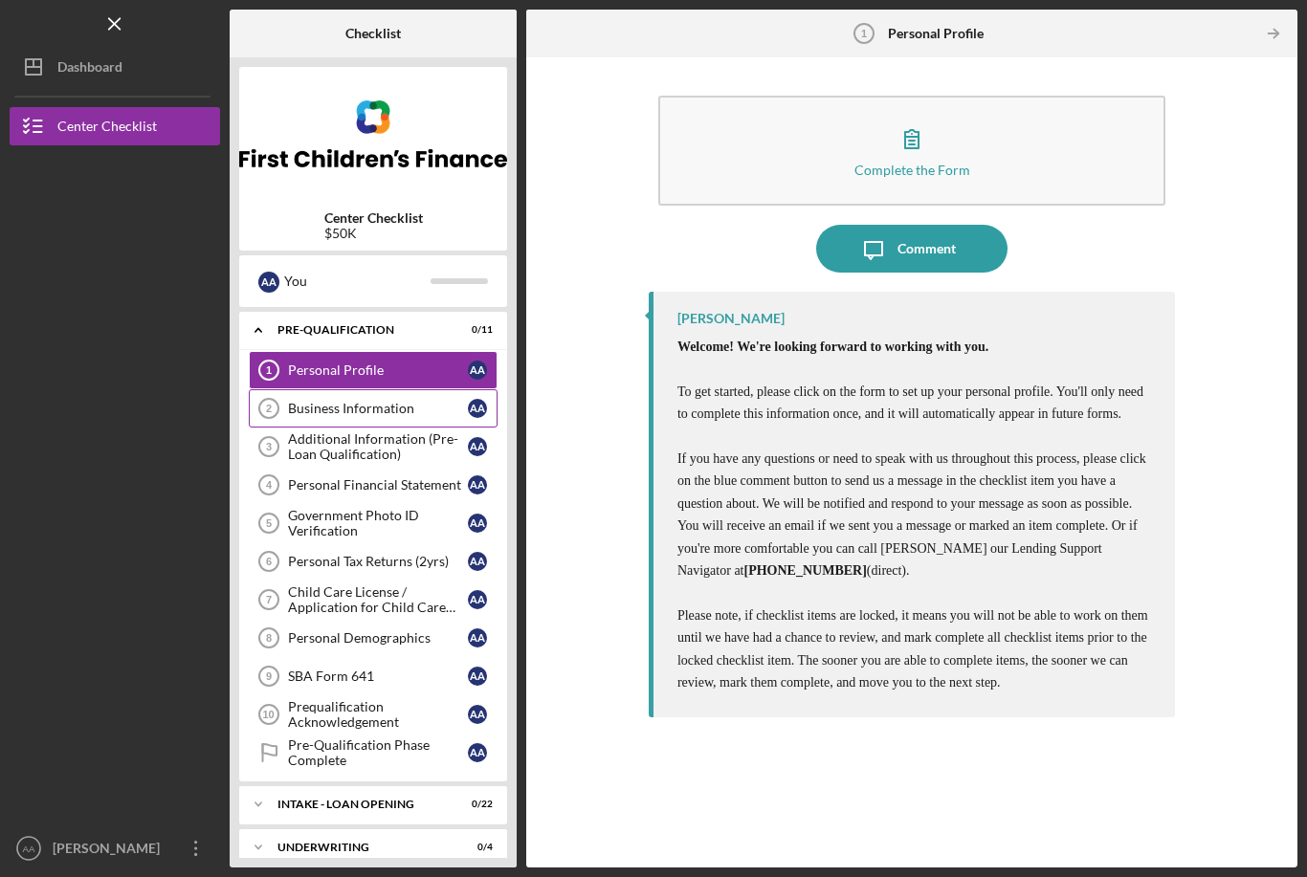
click at [424, 401] on div "Business Information" at bounding box center [378, 408] width 180 height 15
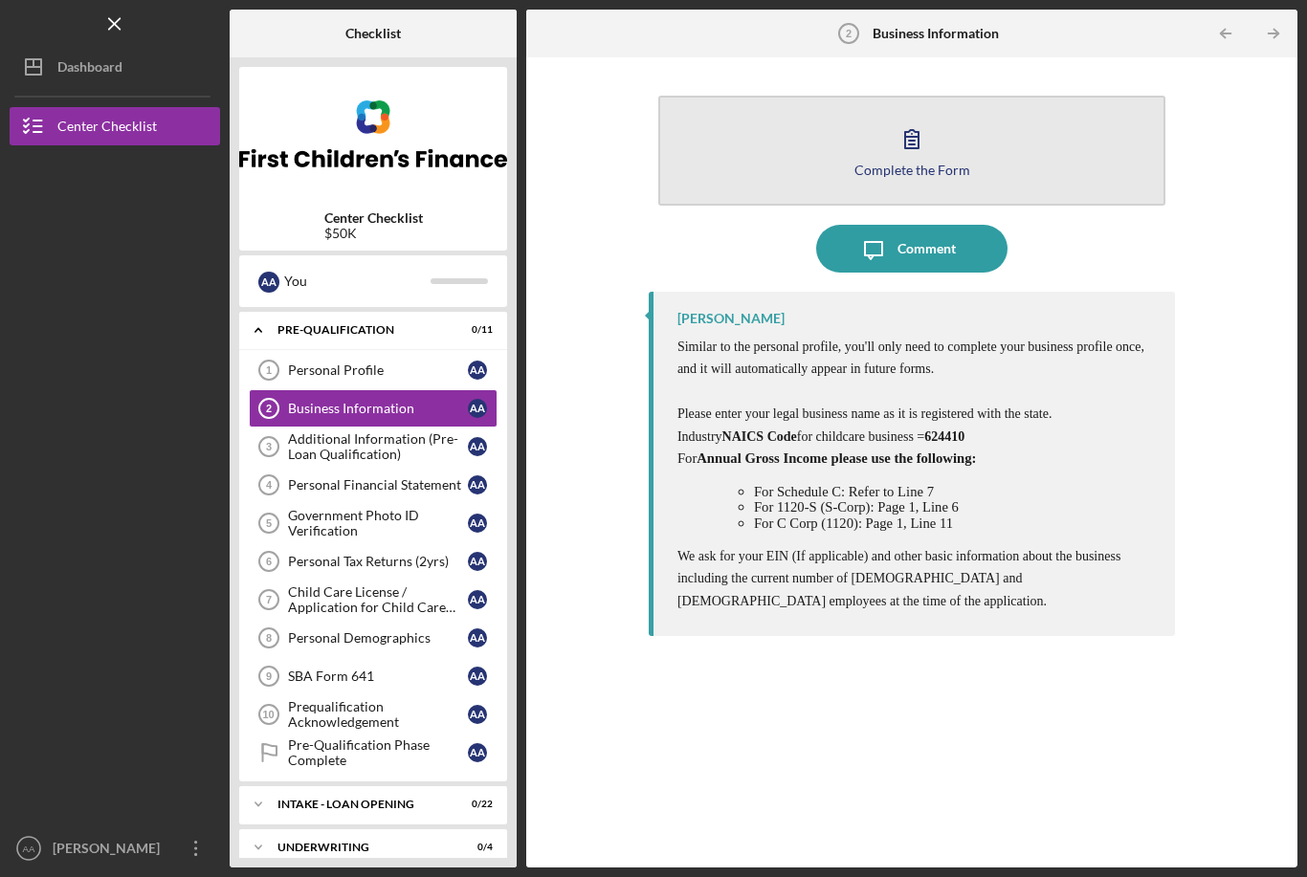
click at [1062, 122] on button "Complete the Form Form" at bounding box center [911, 151] width 507 height 110
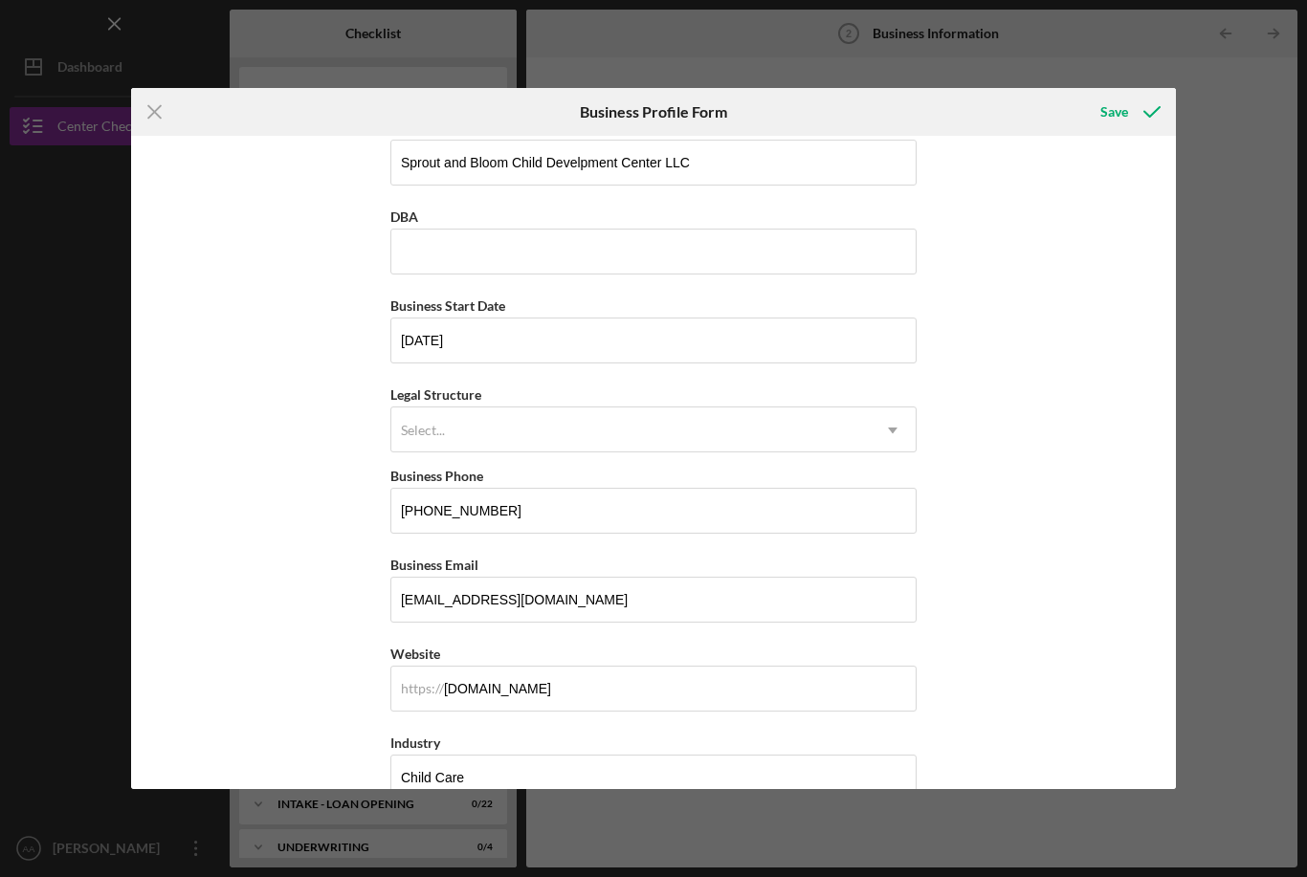
scroll to position [32, 0]
click at [1285, 282] on div "Icon/Menu Close Business Profile Form Save Business Name Sprout and Bloom Child…" at bounding box center [653, 438] width 1307 height 877
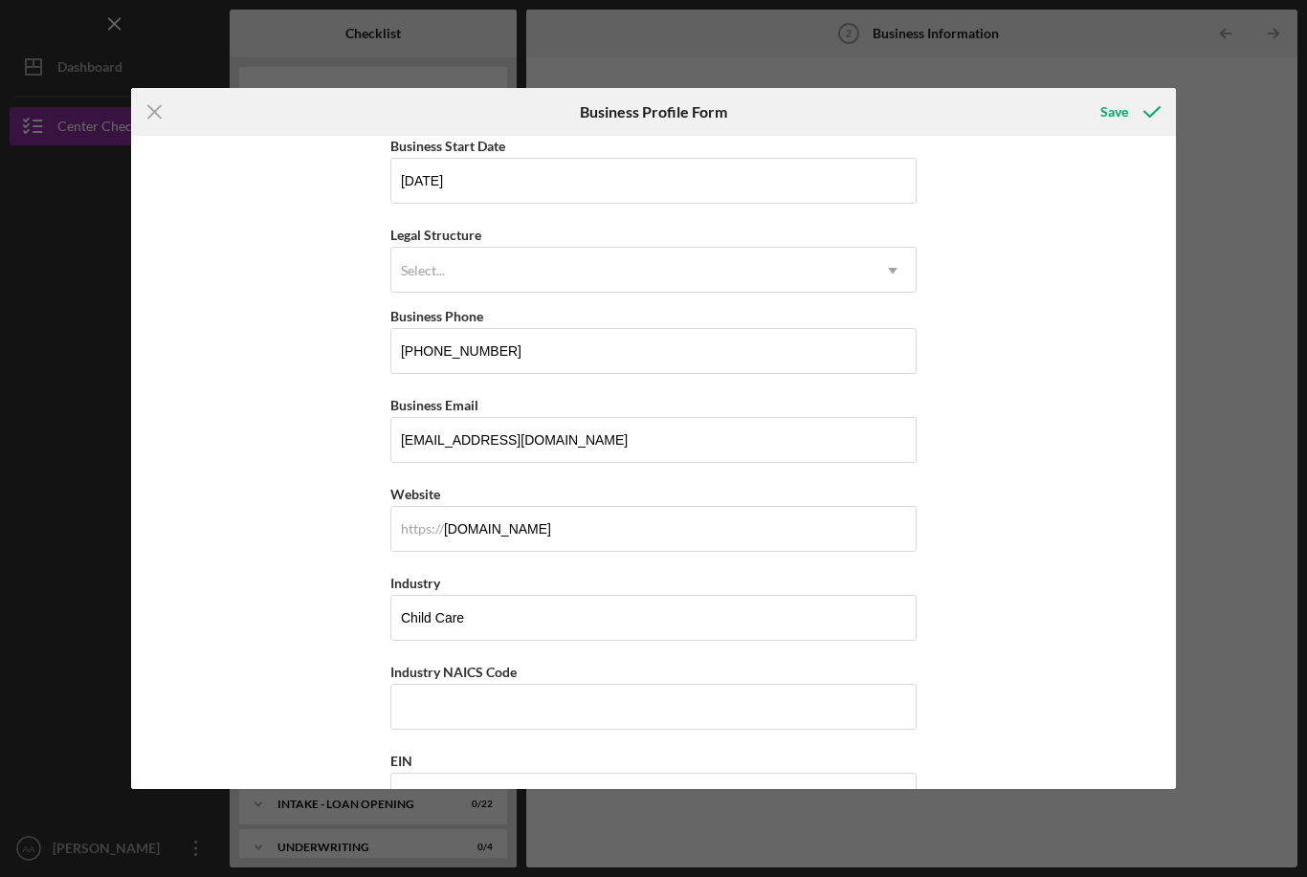
scroll to position [209, 0]
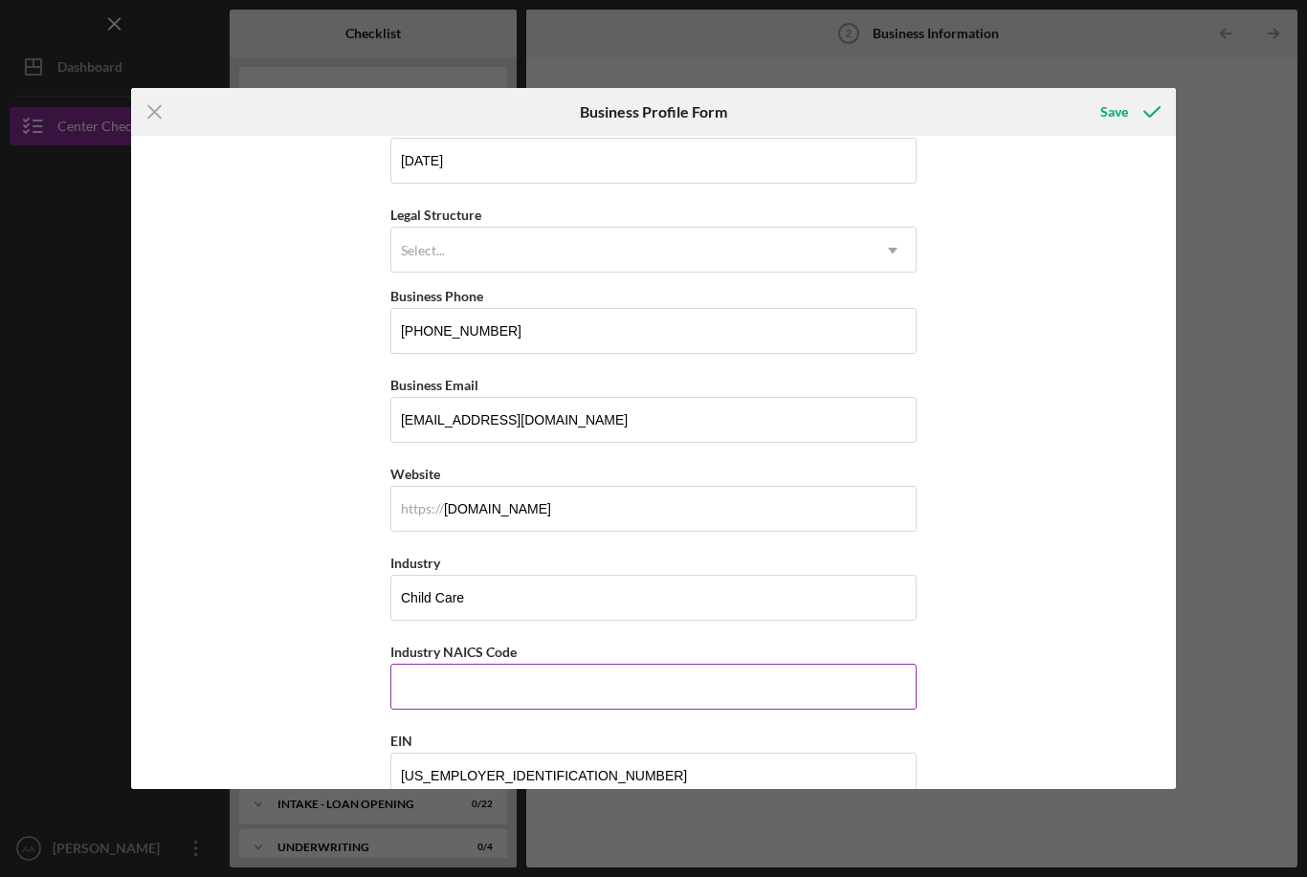
click at [692, 685] on input "Industry NAICS Code" at bounding box center [653, 687] width 526 height 46
click at [672, 685] on input "Industry NAICS Code" at bounding box center [653, 687] width 526 height 46
paste input "624410"
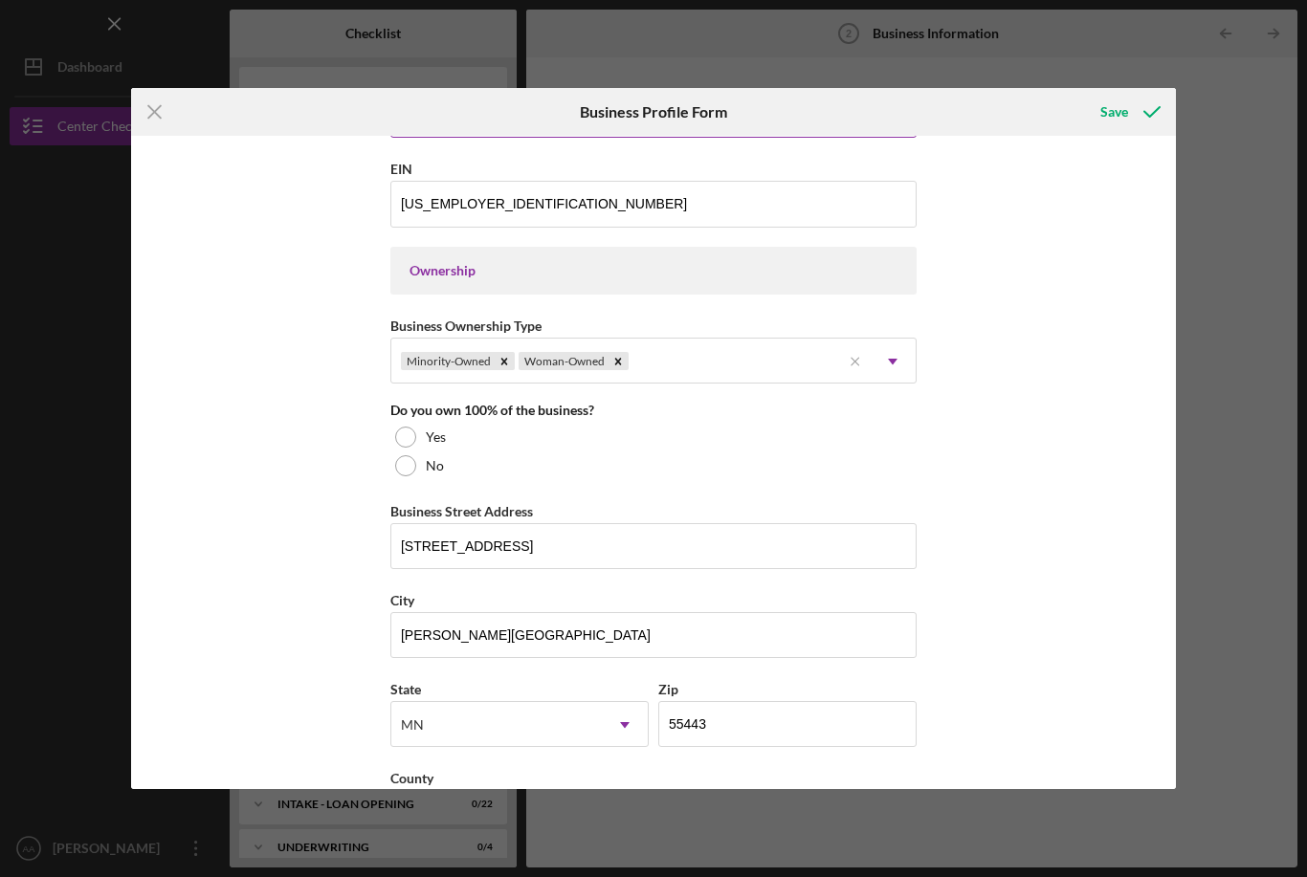
scroll to position [782, 0]
type input "624410"
click at [396, 475] on div at bounding box center [405, 464] width 21 height 21
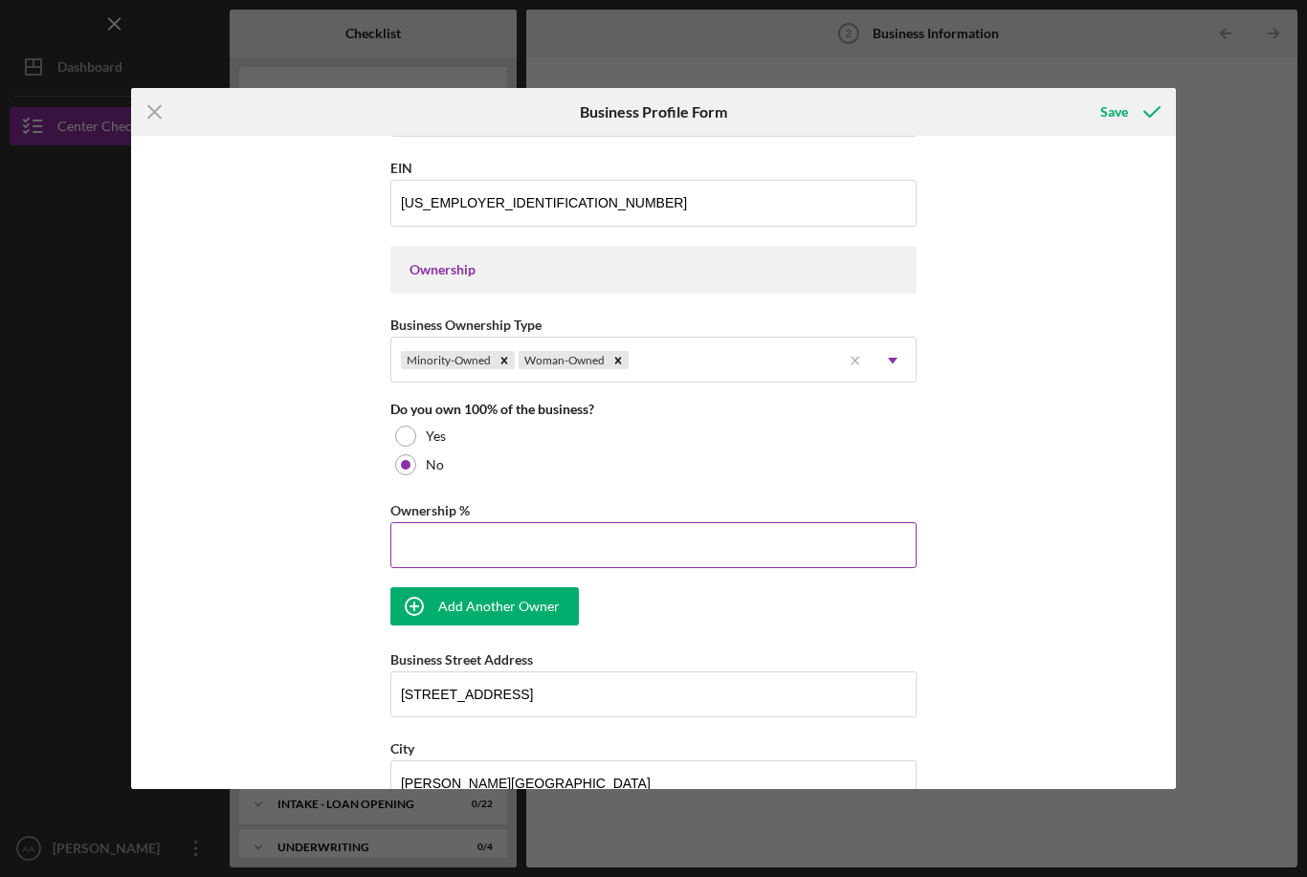
click at [556, 561] on input "Ownership %" at bounding box center [653, 545] width 526 height 46
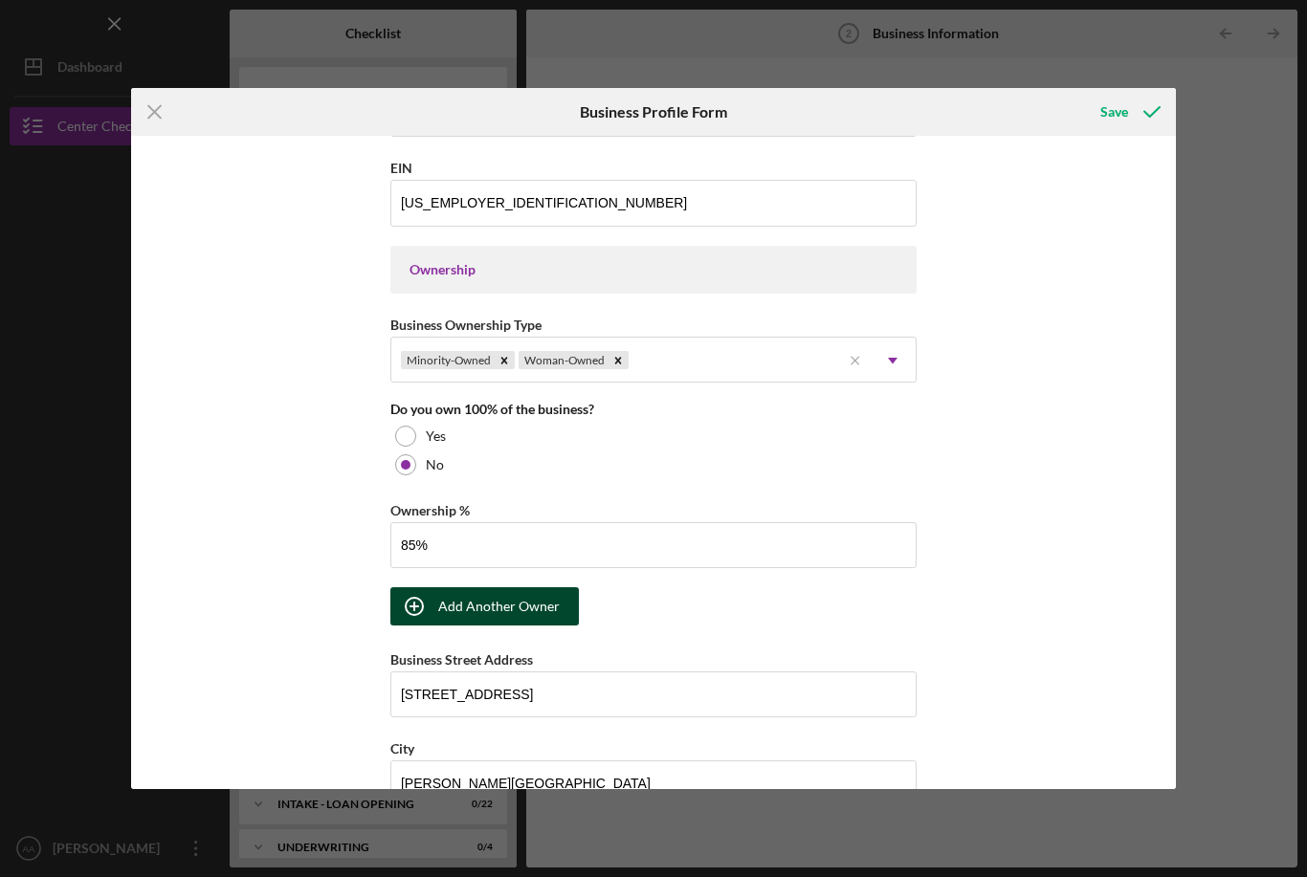
click at [549, 626] on div "Add Another Owner" at bounding box center [498, 606] width 121 height 38
type input "85.00%"
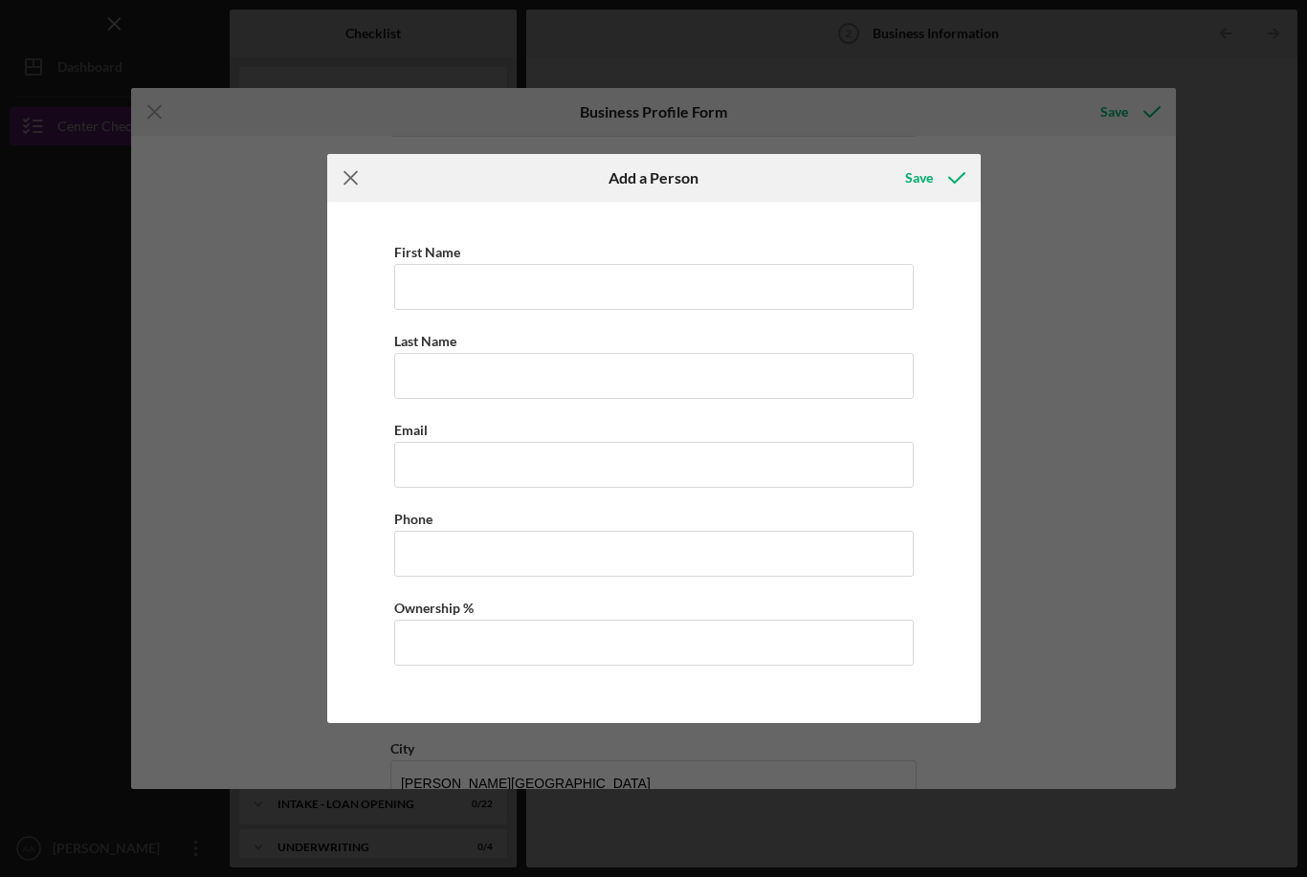
click at [350, 178] on icon "Icon/Menu Close" at bounding box center [351, 178] width 48 height 48
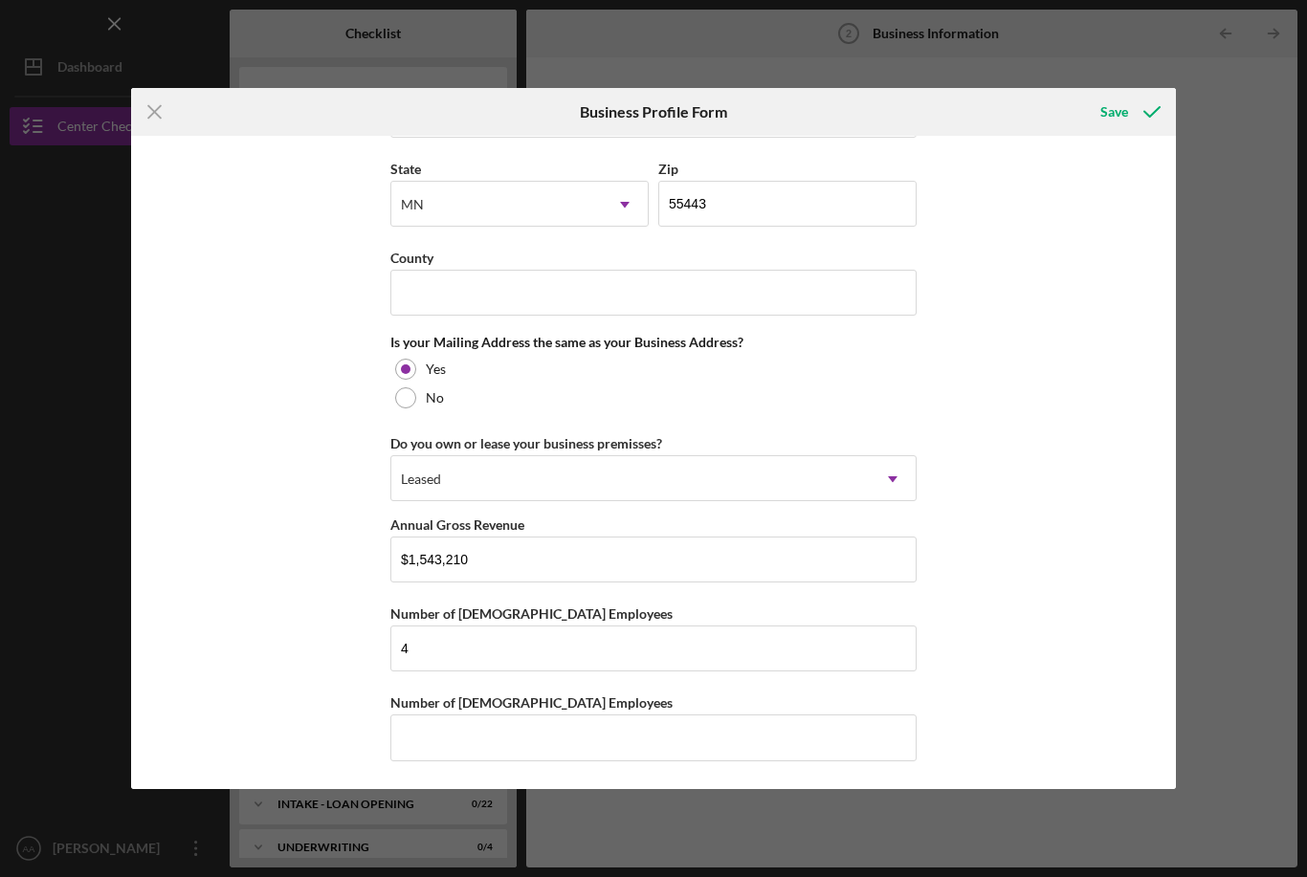
scroll to position [1486, 0]
click at [1148, 117] on icon "submit" at bounding box center [1152, 112] width 48 height 48
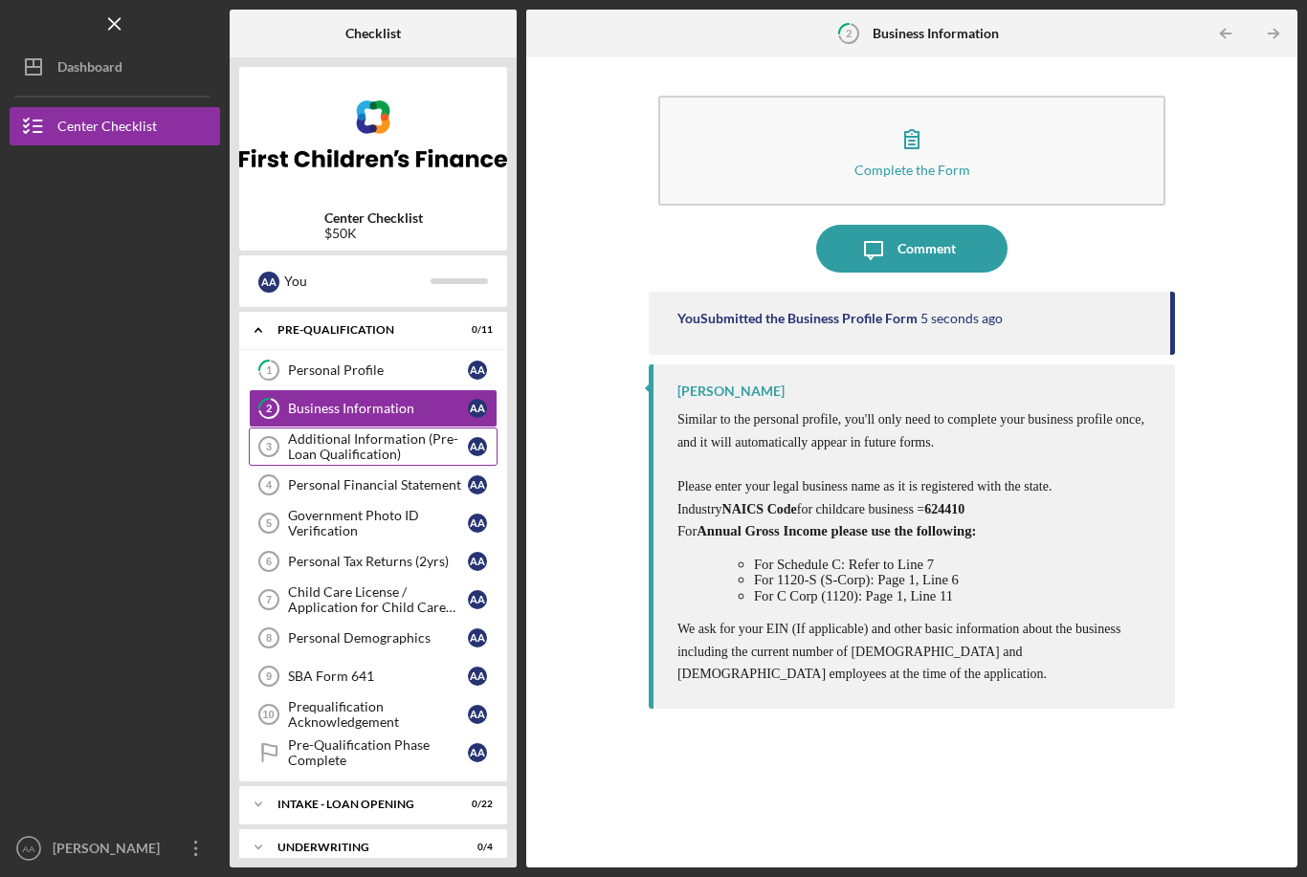
click at [412, 431] on div "Additional Information (Pre-Loan Qualification)" at bounding box center [378, 446] width 180 height 31
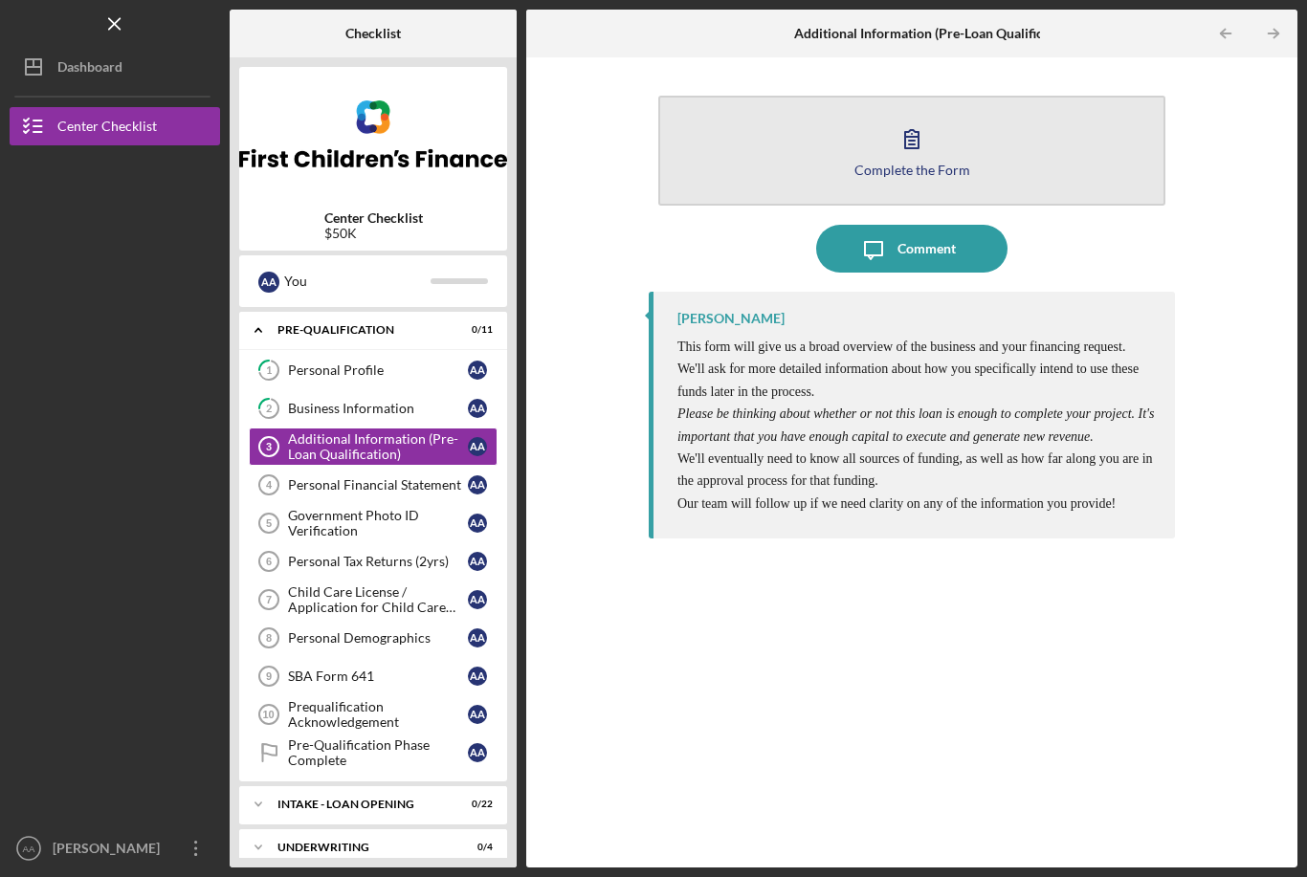
click at [998, 113] on button "Complete the Form Form" at bounding box center [911, 151] width 507 height 110
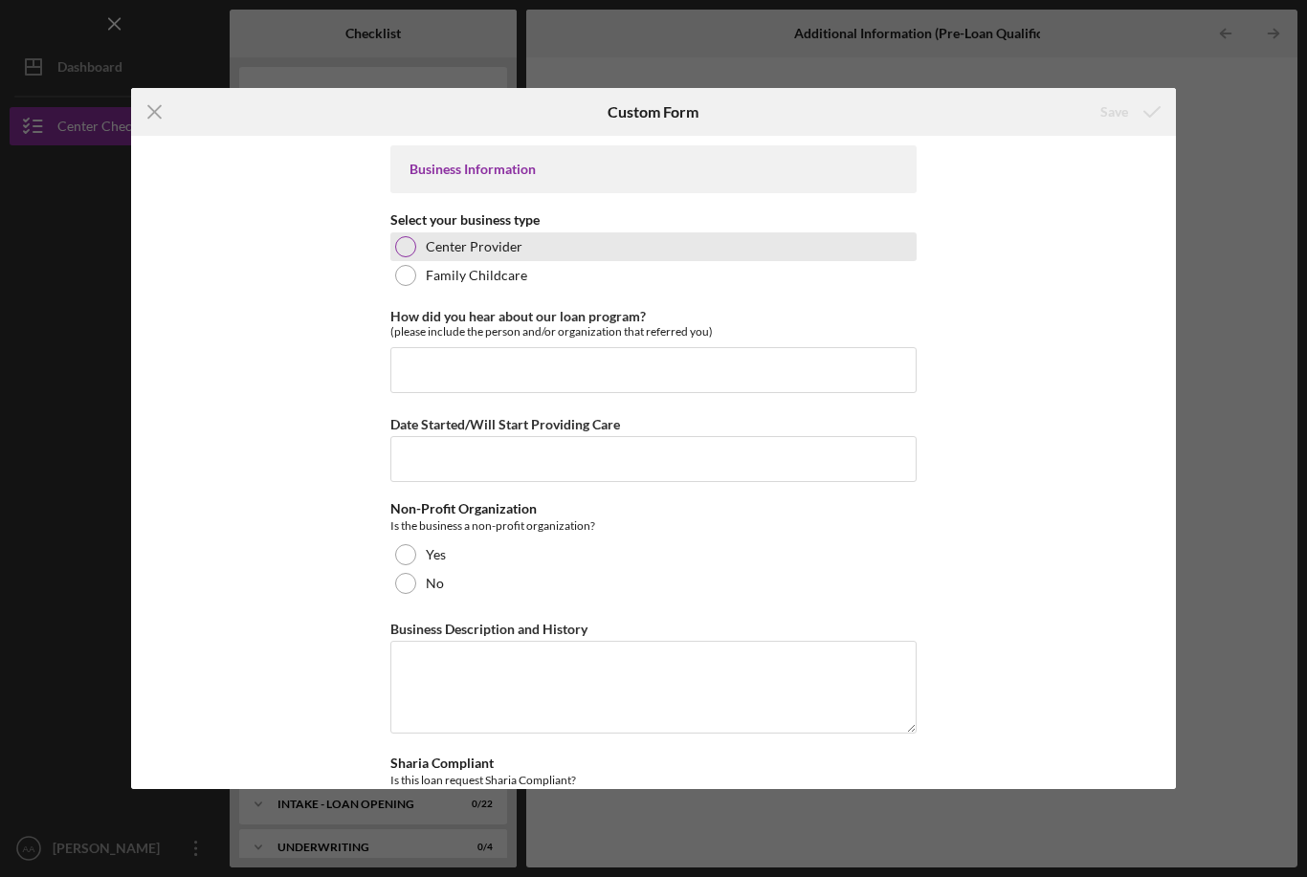
click at [509, 248] on label "Center Provider" at bounding box center [474, 246] width 97 height 15
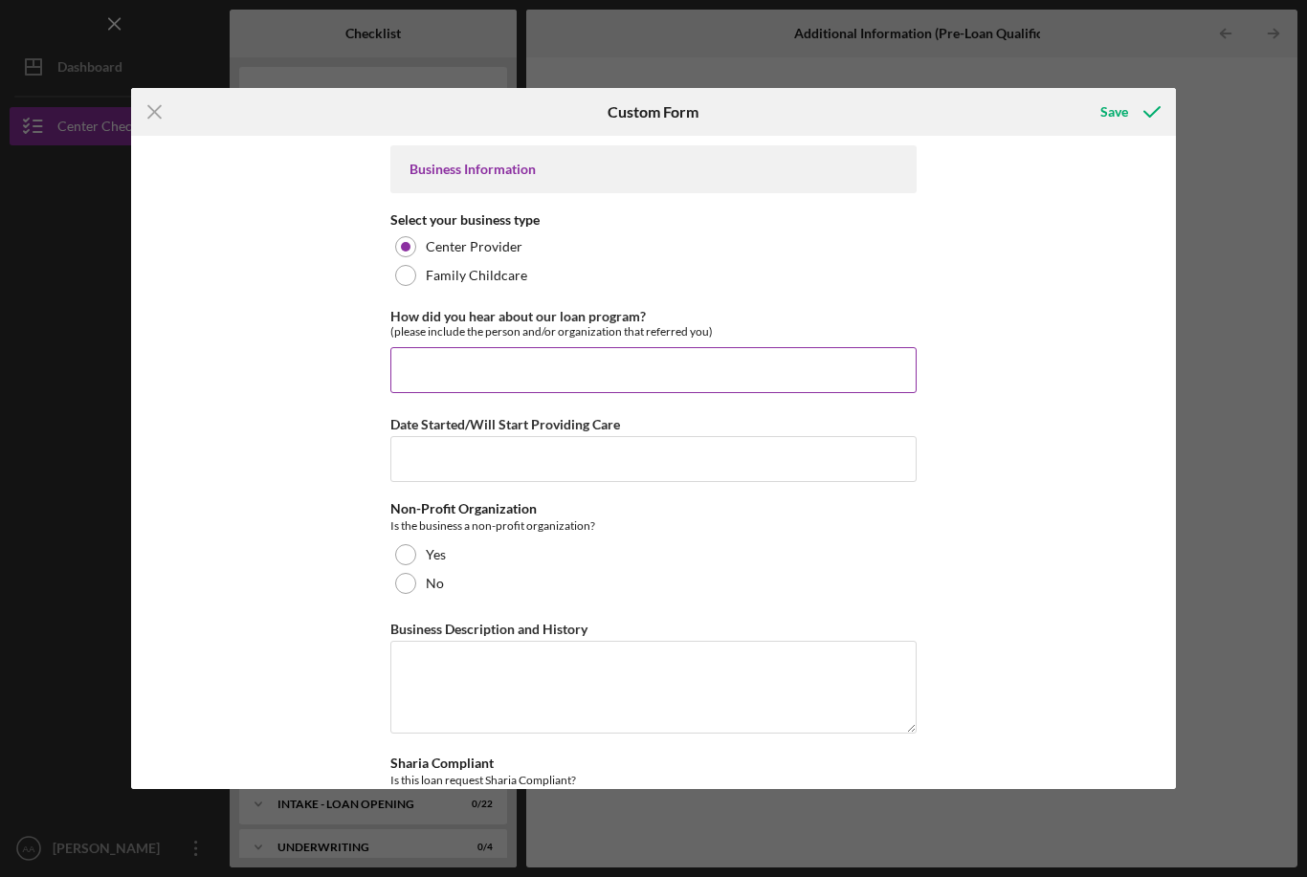
click at [706, 366] on input "How did you hear about our loan program?" at bounding box center [653, 370] width 526 height 46
type input "C"
type input "F"
click at [569, 363] on input "Kale Weber; First children’s fianance" at bounding box center [653, 370] width 526 height 46
type input "Kale Weber; First children’s finance"
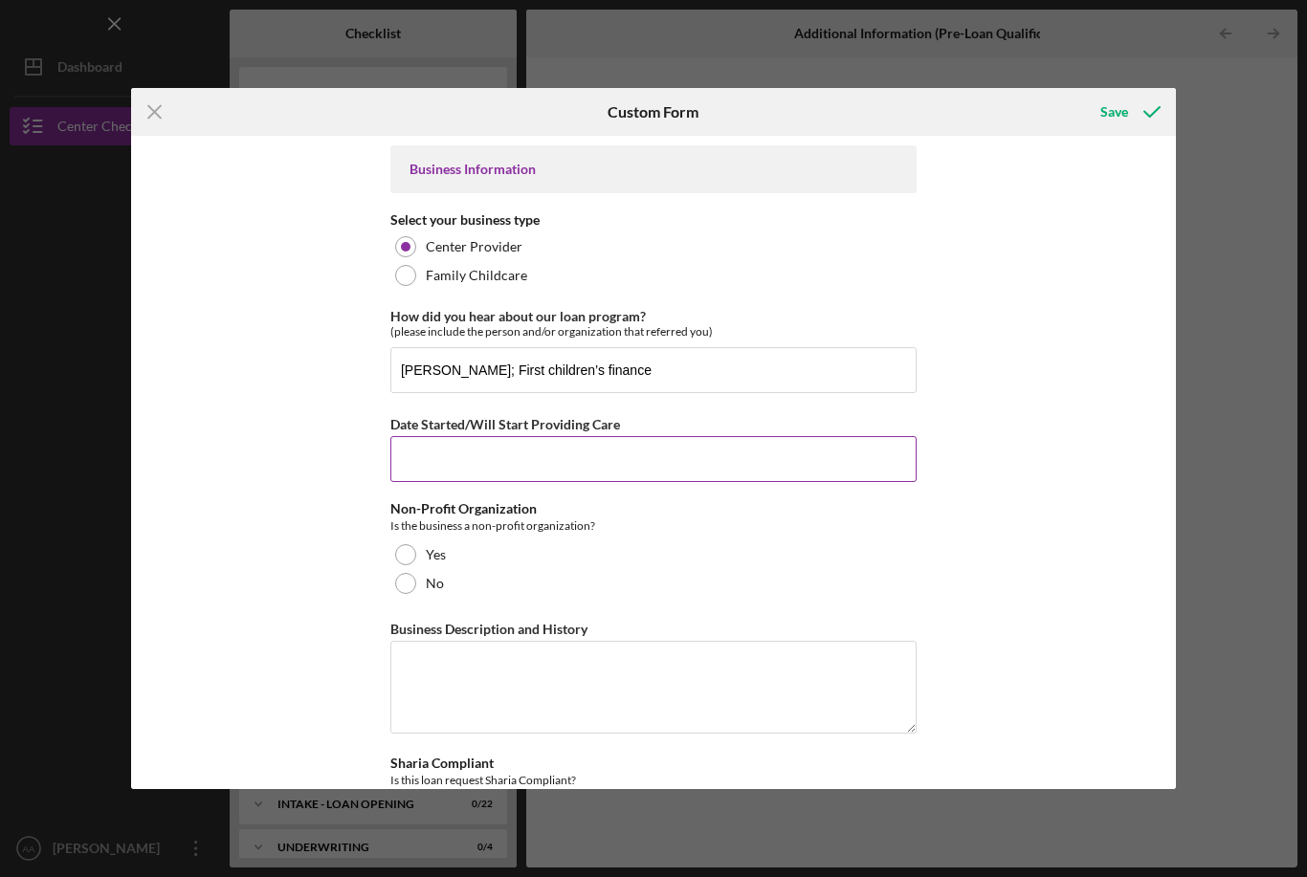
click at [490, 450] on input "Date Started/Will Start Providing Care" at bounding box center [653, 459] width 526 height 46
click at [662, 478] on input "Date Started/Will Start Providing Care" at bounding box center [653, 459] width 526 height 46
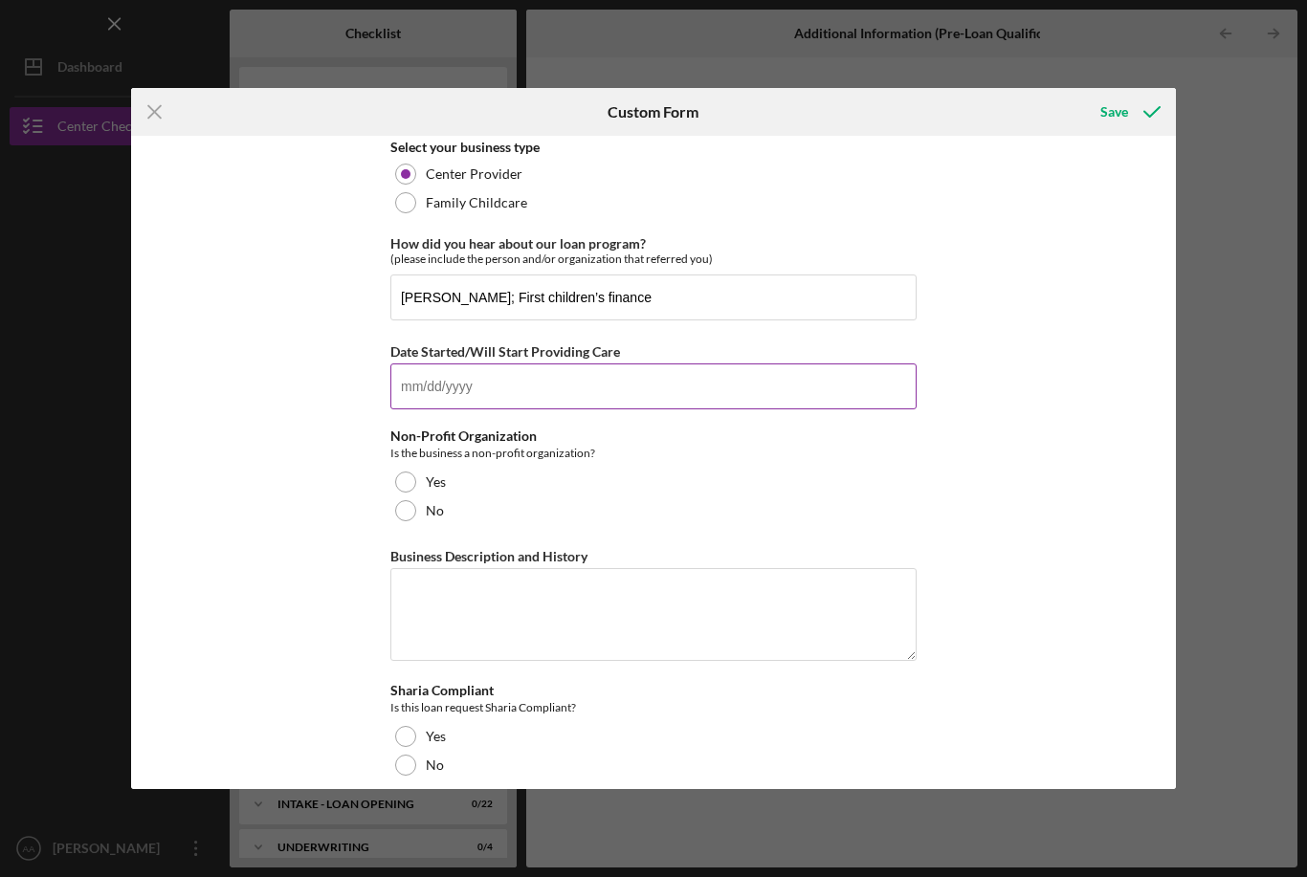
scroll to position [69, 0]
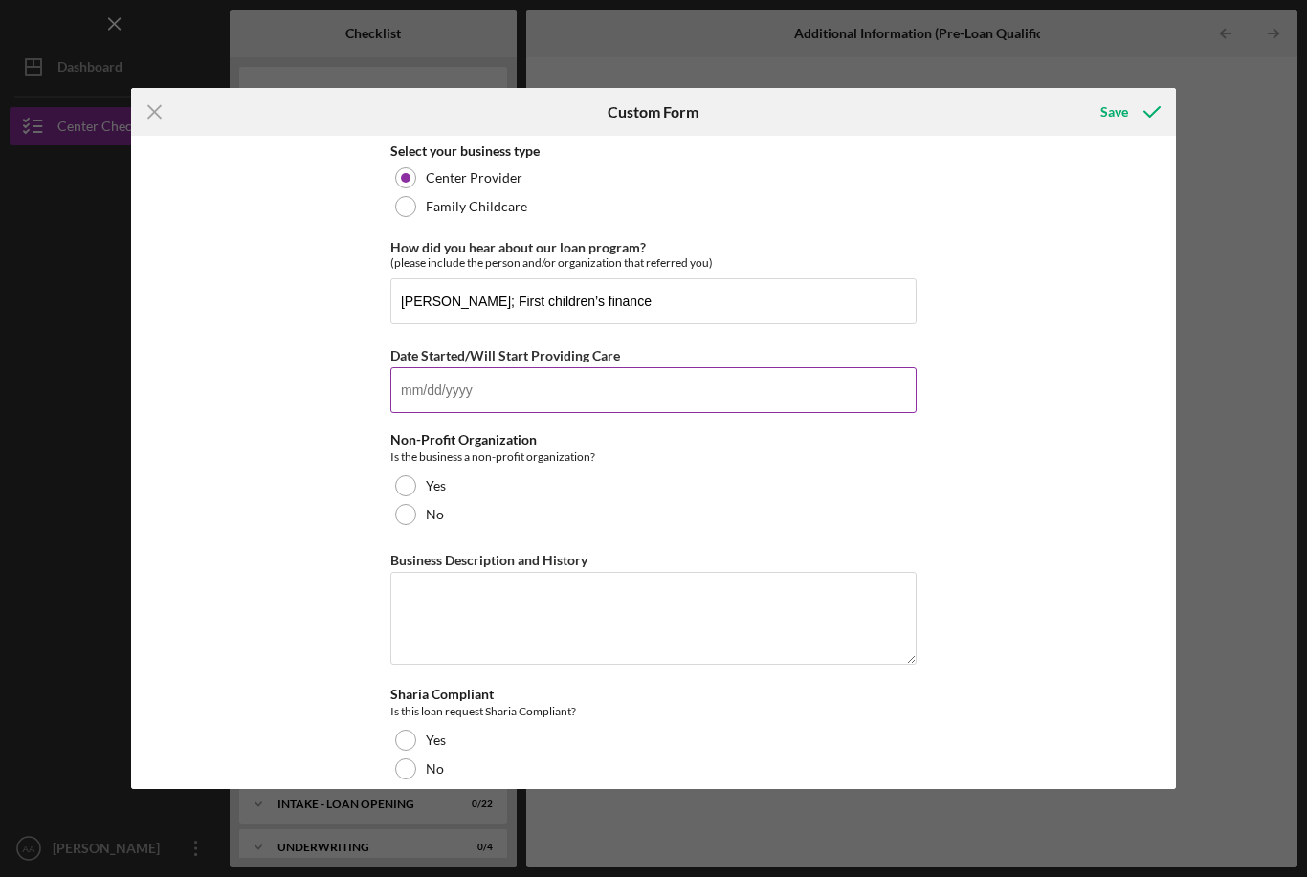
click at [843, 392] on input "Date Started/Will Start Providing Care" at bounding box center [653, 390] width 526 height 46
click at [458, 391] on input "Date Started/Will Start Providing Care" at bounding box center [653, 390] width 526 height 46
click at [801, 389] on input "Date Started/Will Start Providing Care" at bounding box center [653, 390] width 526 height 46
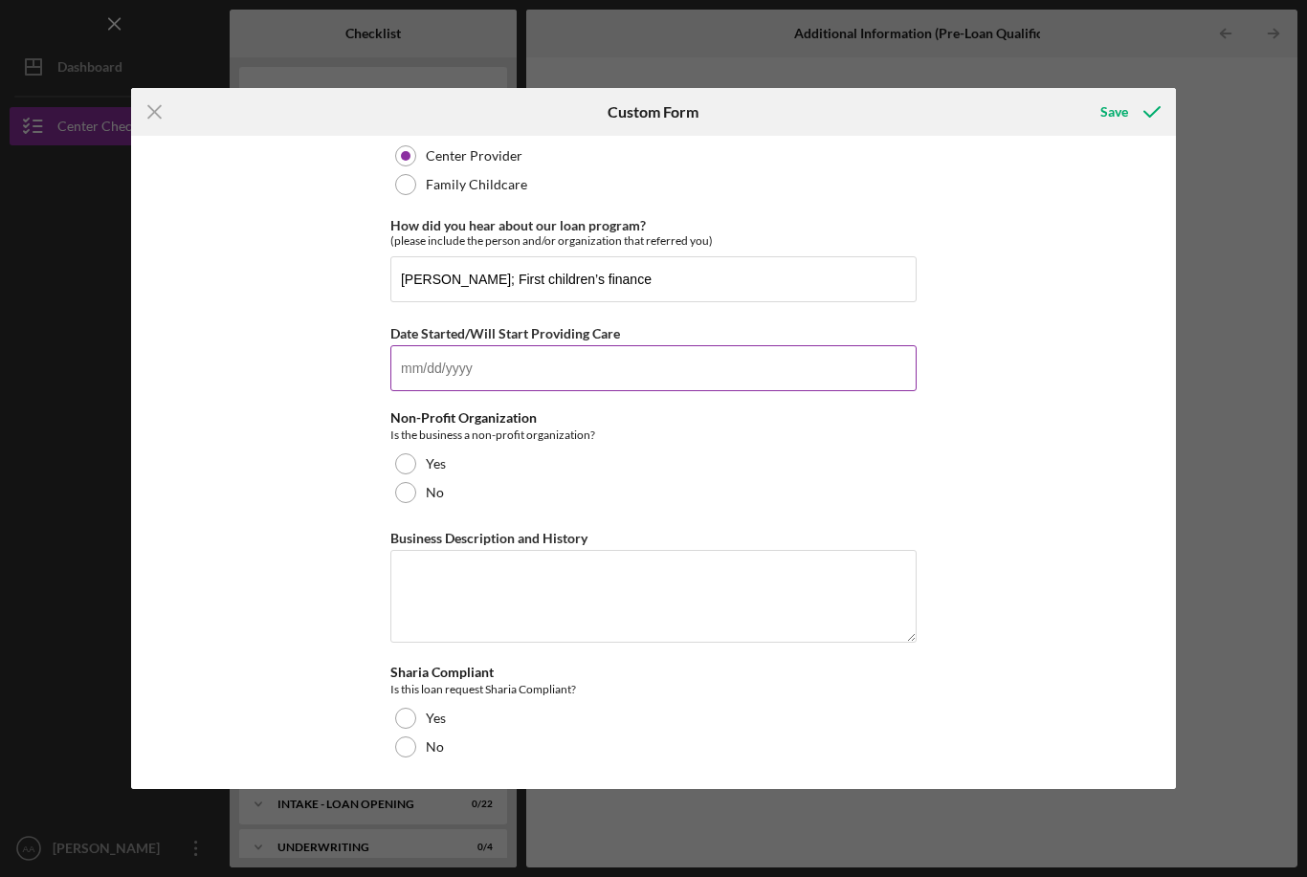
scroll to position [94, 0]
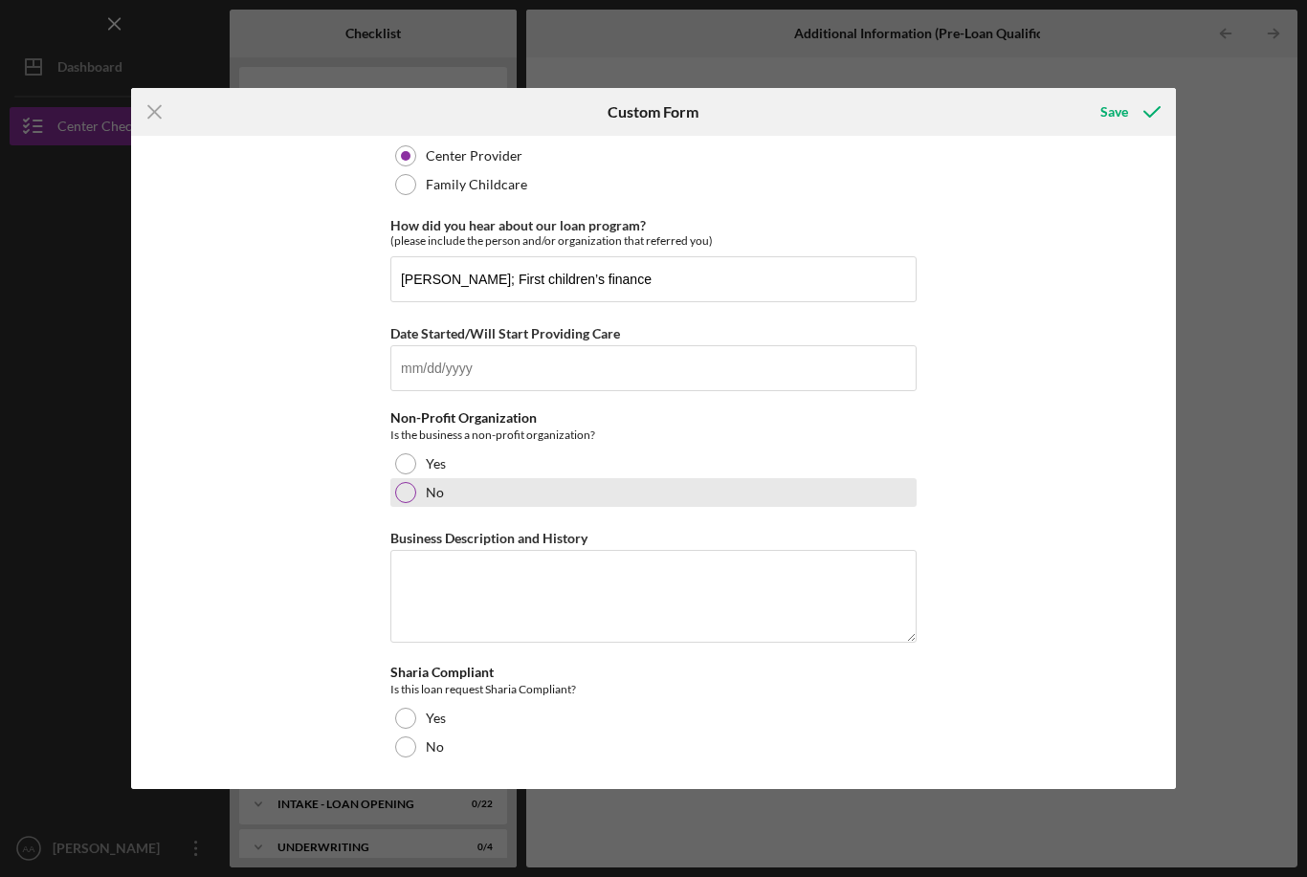
click at [409, 494] on div at bounding box center [405, 492] width 21 height 21
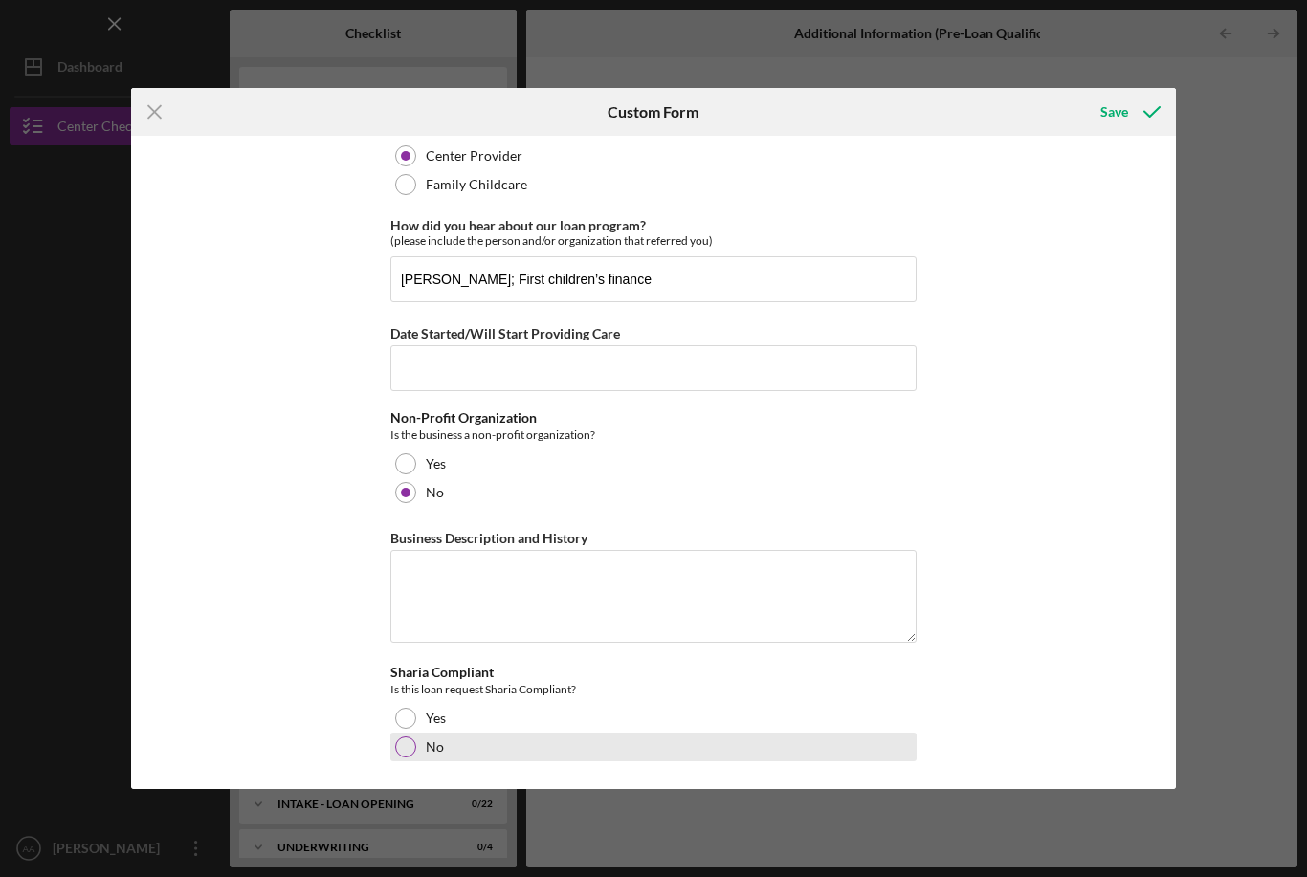
click at [408, 750] on div at bounding box center [405, 746] width 21 height 21
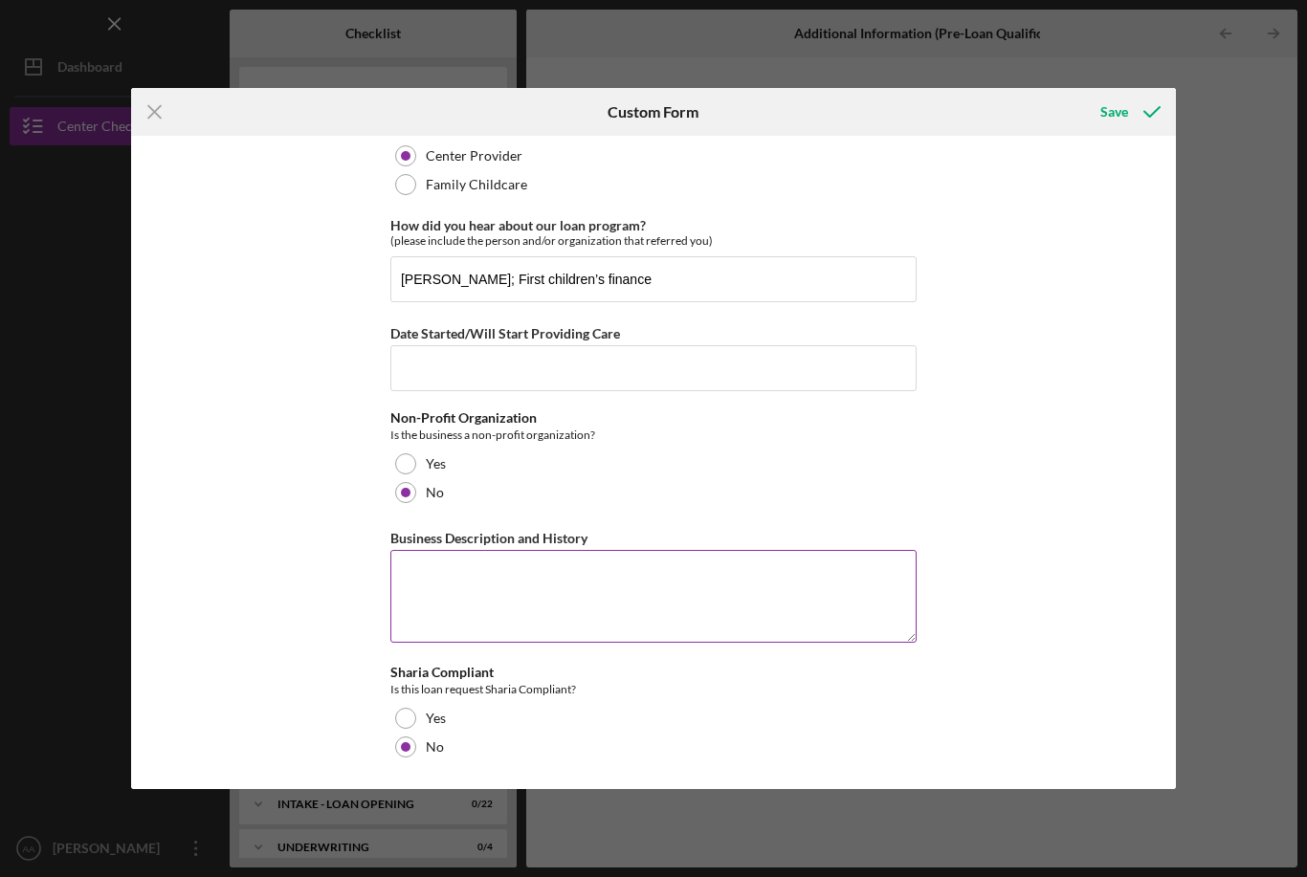
click at [765, 602] on textarea "Business Description and History" at bounding box center [653, 596] width 526 height 92
click at [783, 599] on textarea "Business Description and History" at bounding box center [653, 596] width 526 height 92
paste textarea "Sprout & Bloom Child Development Center provides high-quality, nurturing care a…"
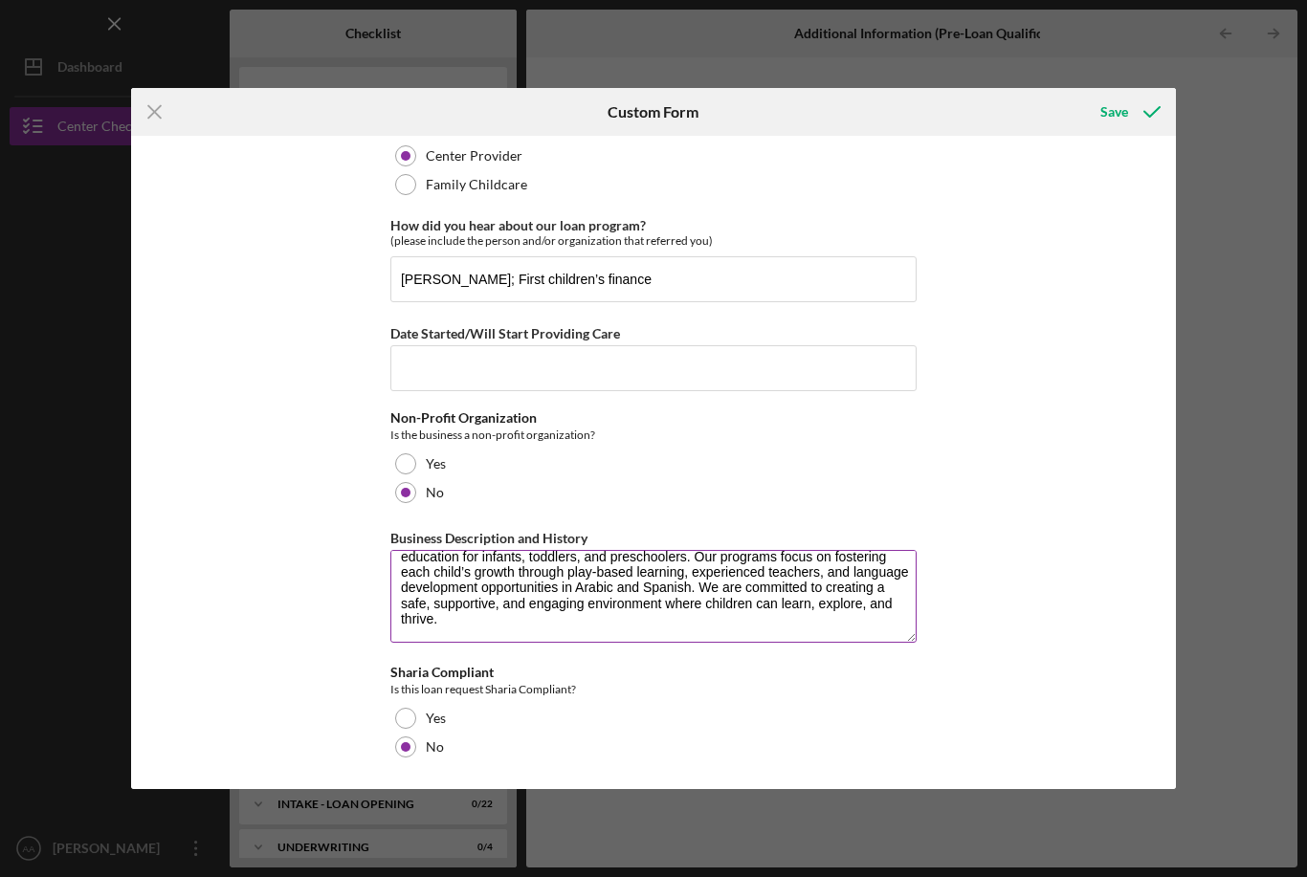
scroll to position [31, 0]
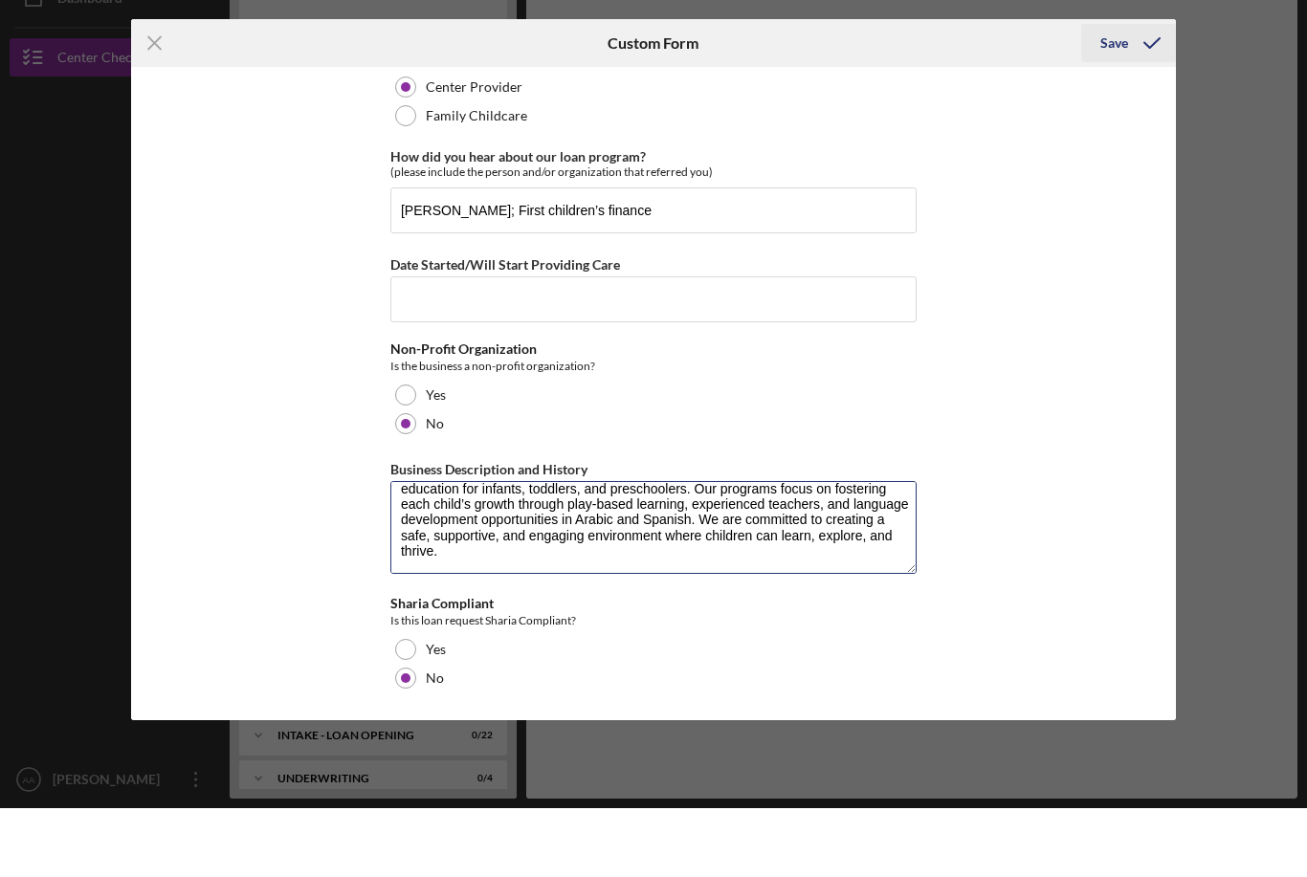
type textarea "Sprout & Bloom Child Development Center provides high-quality, nurturing care a…"
click at [1159, 88] on icon "submit" at bounding box center [1152, 112] width 48 height 48
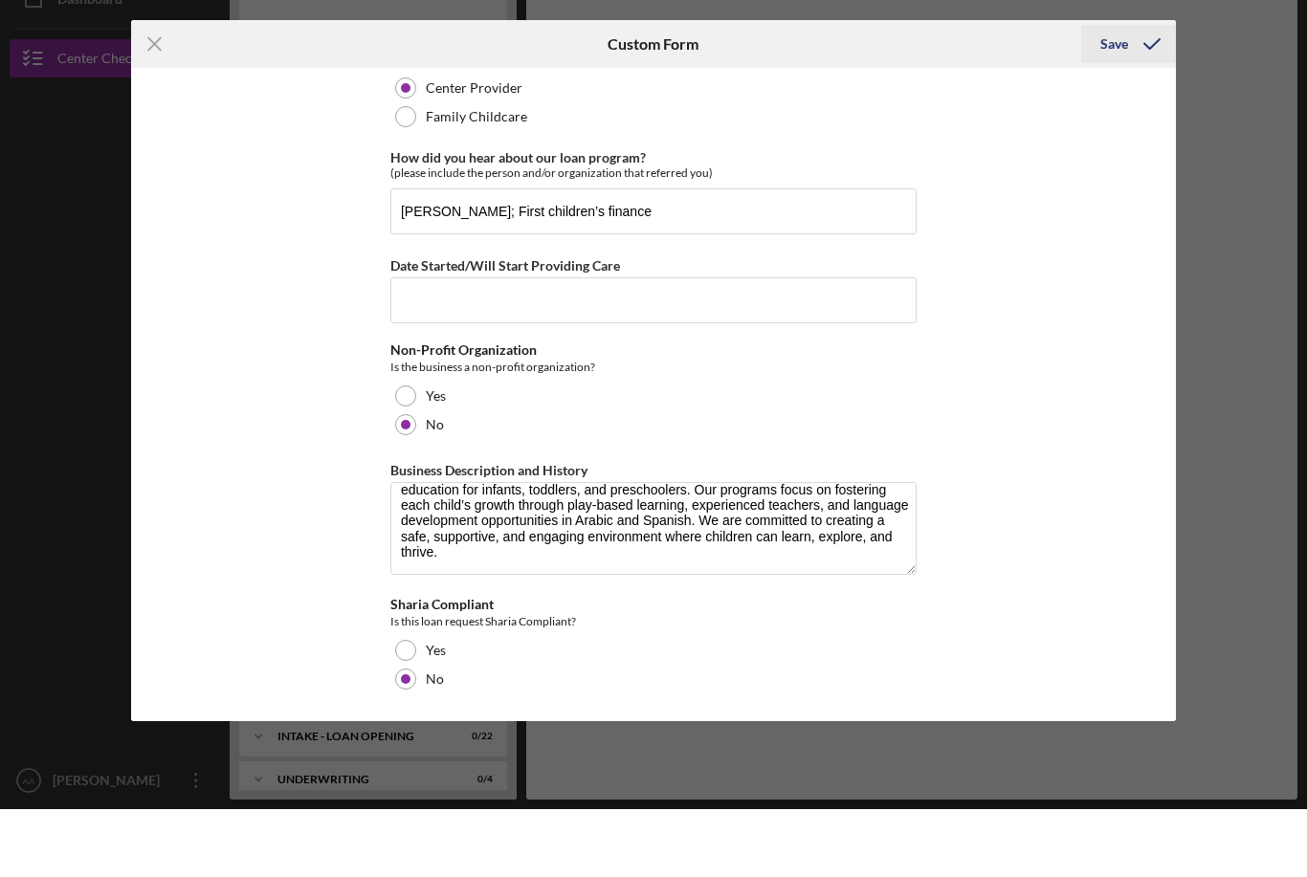
scroll to position [61, 0]
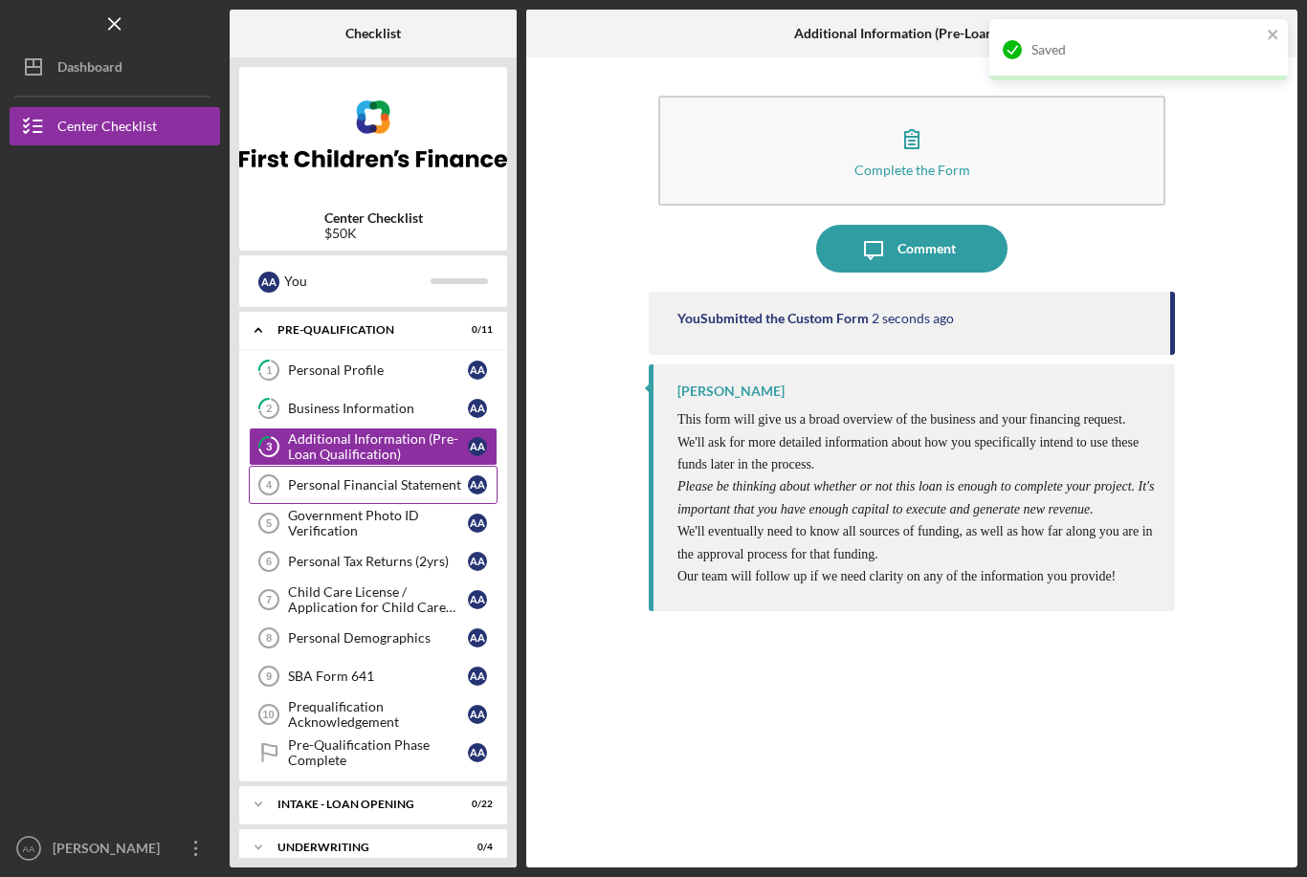
click at [414, 477] on div "Personal Financial Statement" at bounding box center [378, 484] width 180 height 15
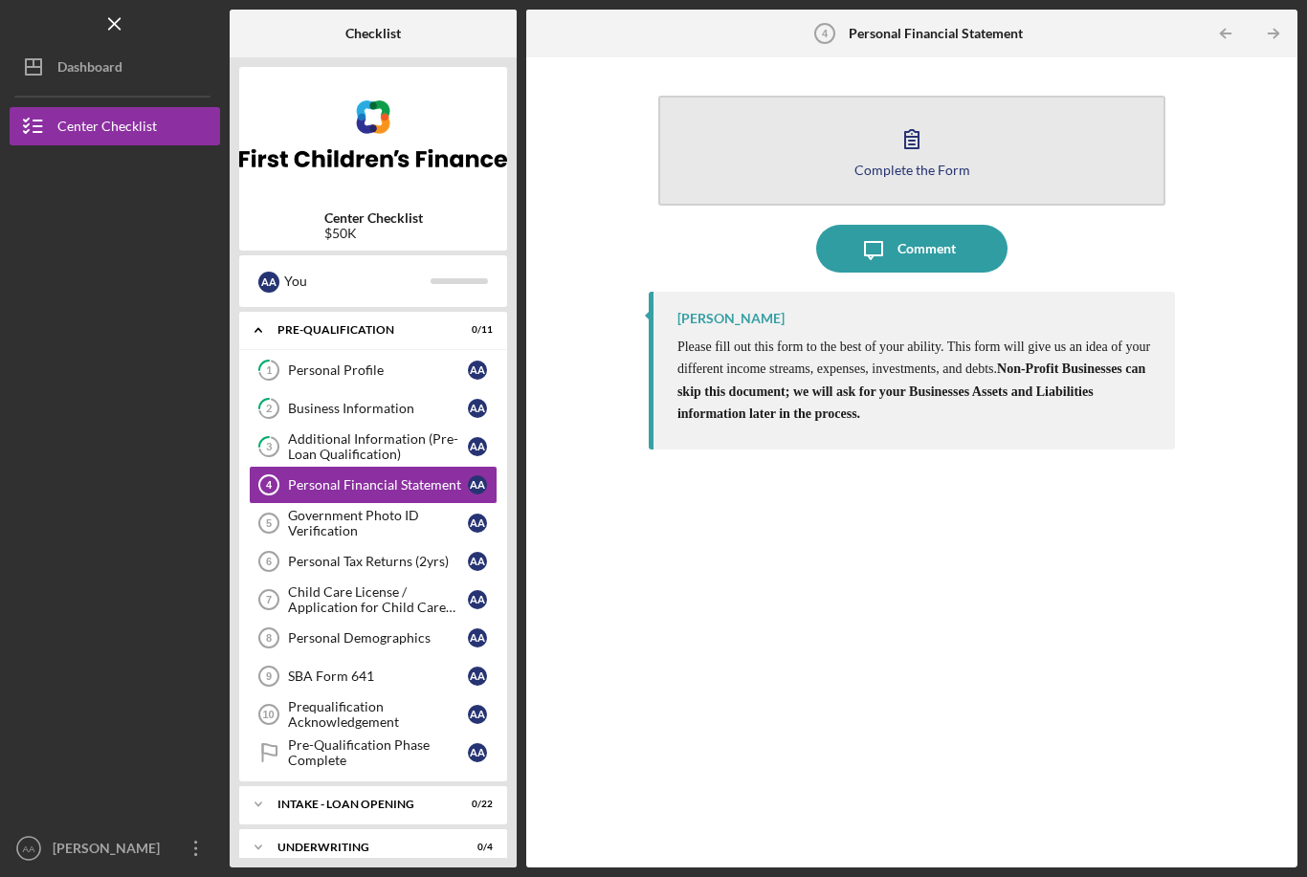
click at [1102, 128] on button "Complete the Form Form" at bounding box center [911, 151] width 507 height 110
